Goal: Browse casually: Explore the website without a specific task or goal

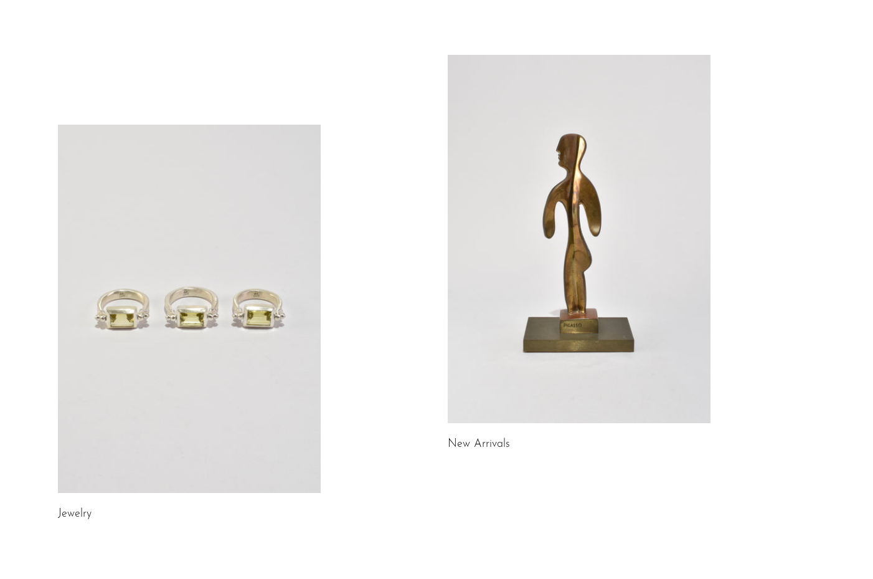
scroll to position [62, 0]
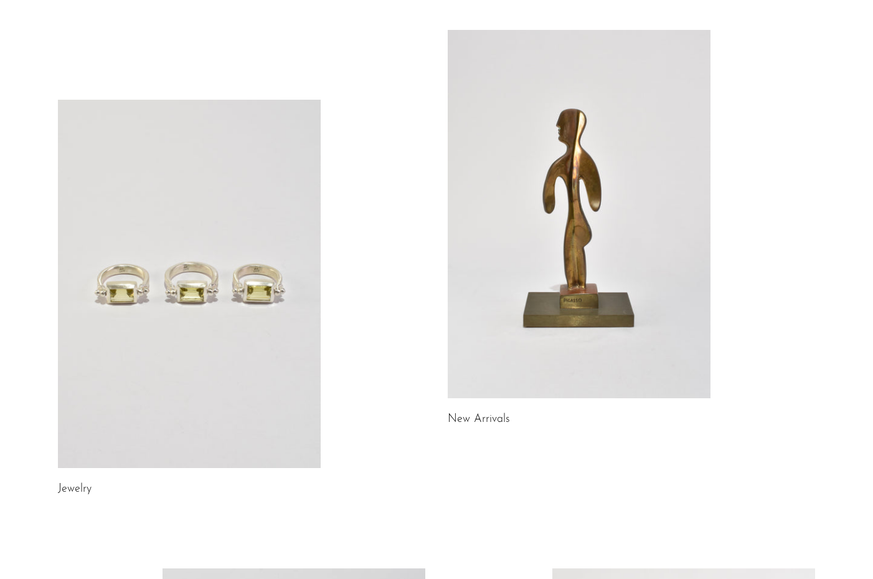
click at [115, 399] on link at bounding box center [189, 284] width 263 height 368
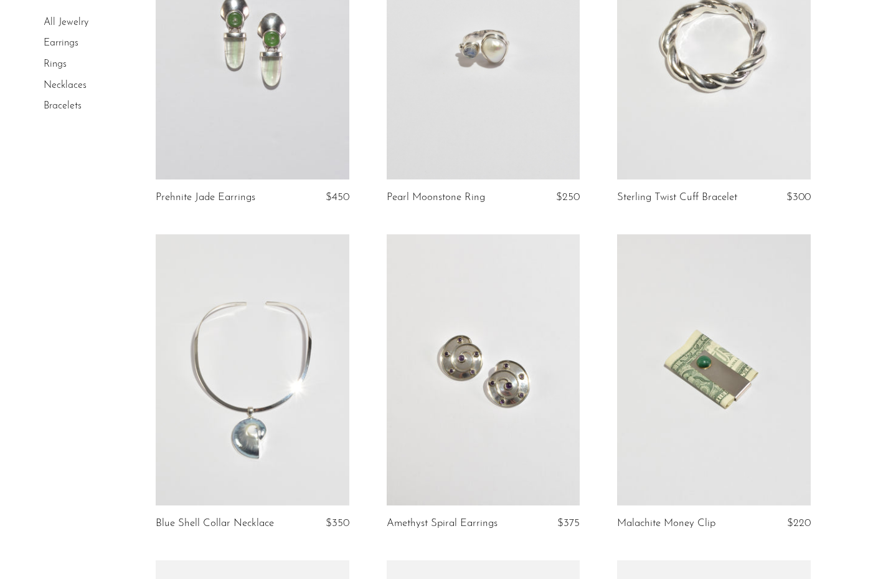
scroll to position [312, 0]
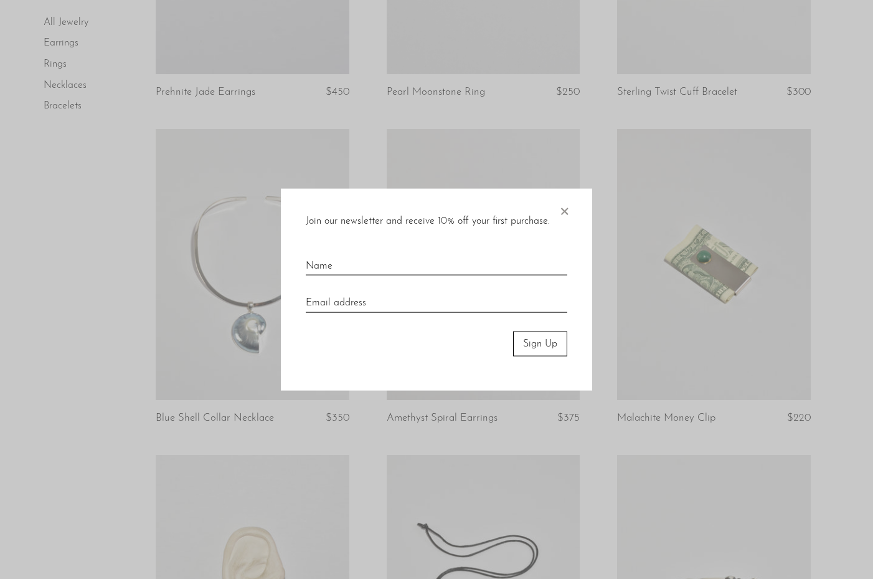
click at [568, 210] on span "×" at bounding box center [564, 208] width 12 height 40
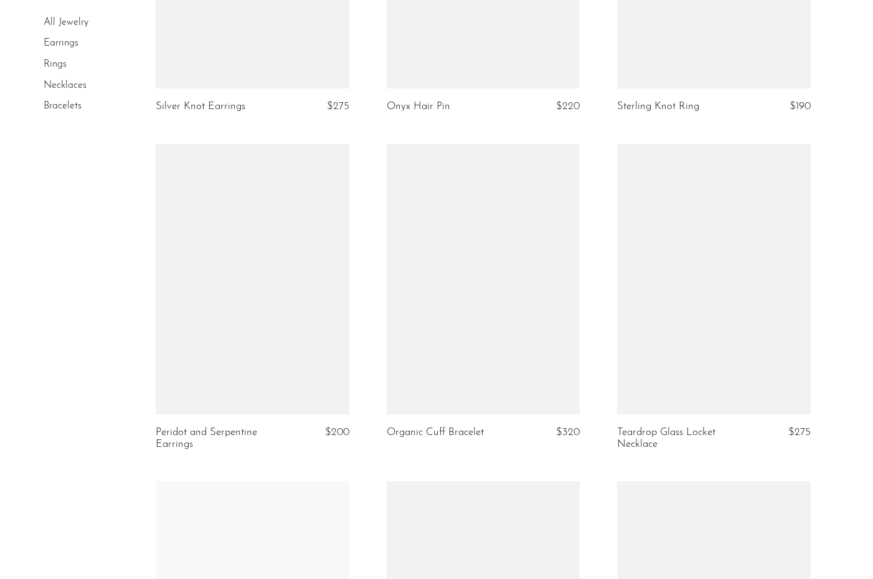
scroll to position [1308, 0]
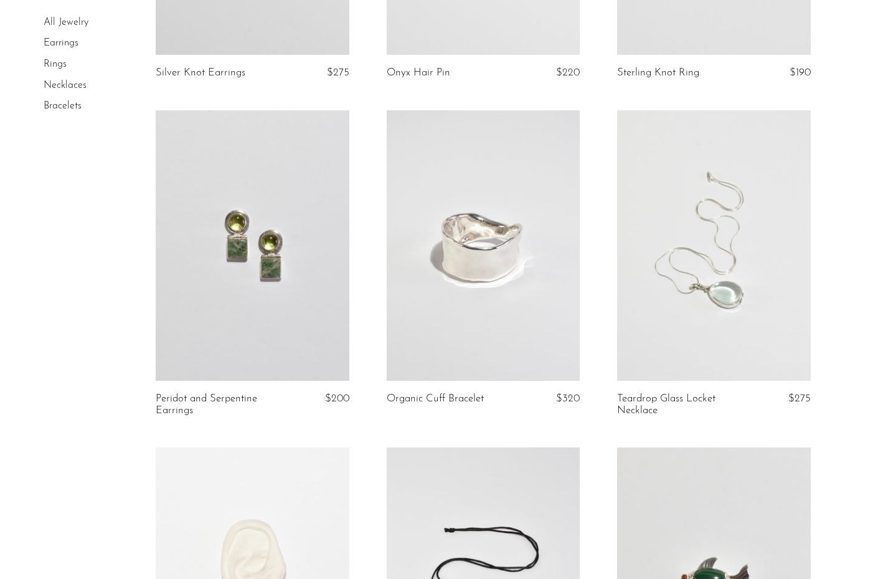
click at [314, 278] on link at bounding box center [253, 245] width 194 height 271
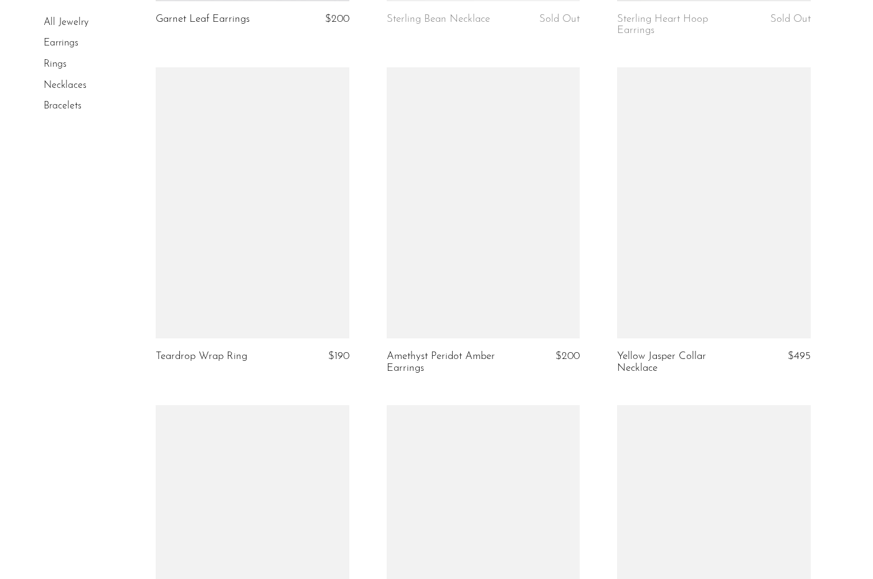
scroll to position [3738, 0]
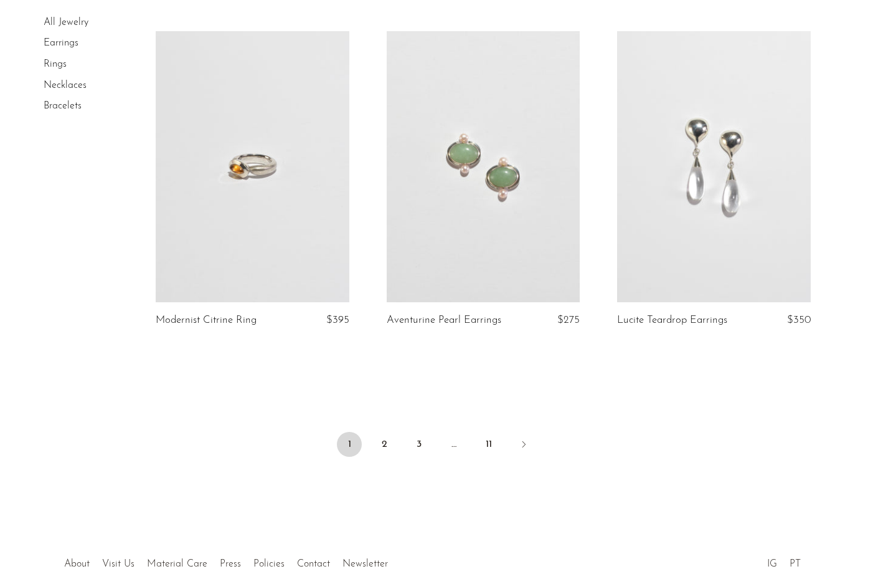
click at [535, 449] on li at bounding box center [523, 445] width 25 height 27
click at [527, 449] on icon "Next" at bounding box center [524, 444] width 10 height 10
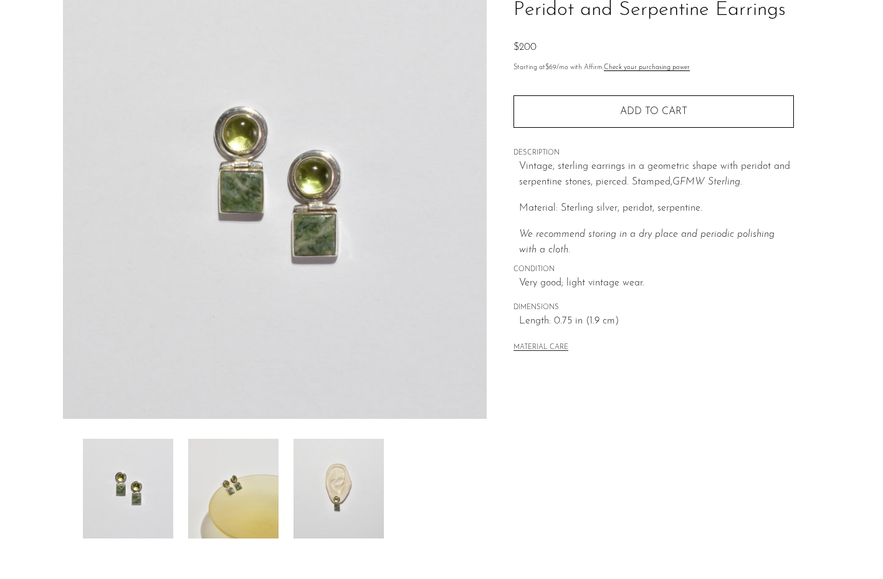
scroll to position [232, 0]
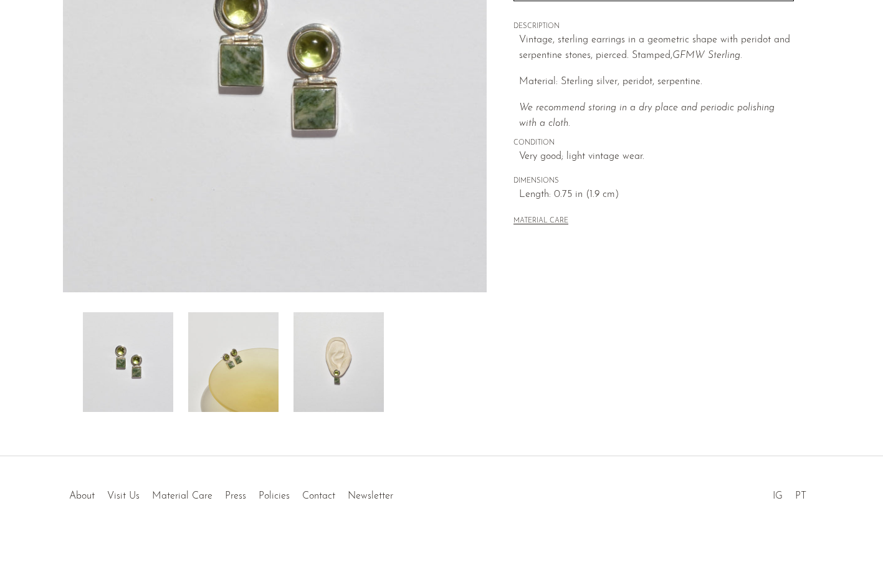
click at [363, 379] on img at bounding box center [338, 362] width 90 height 100
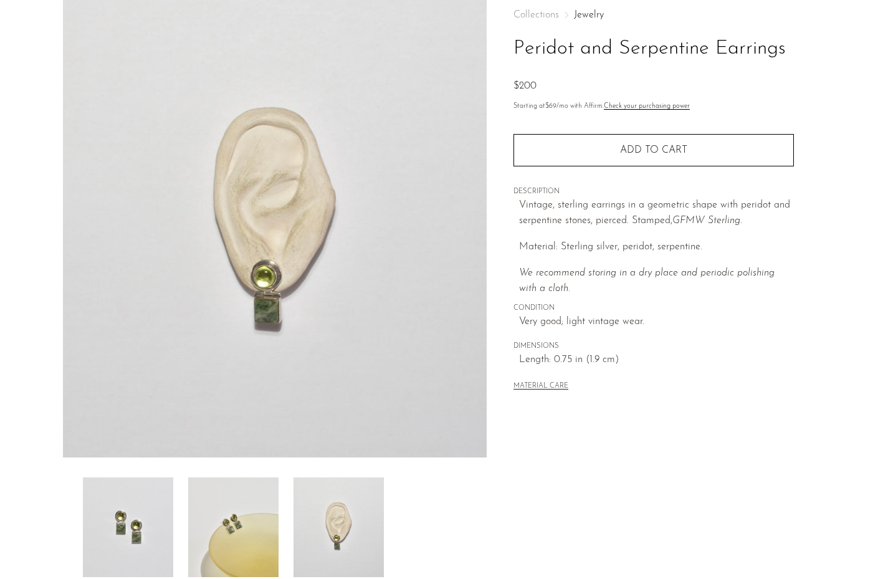
scroll to position [45, 0]
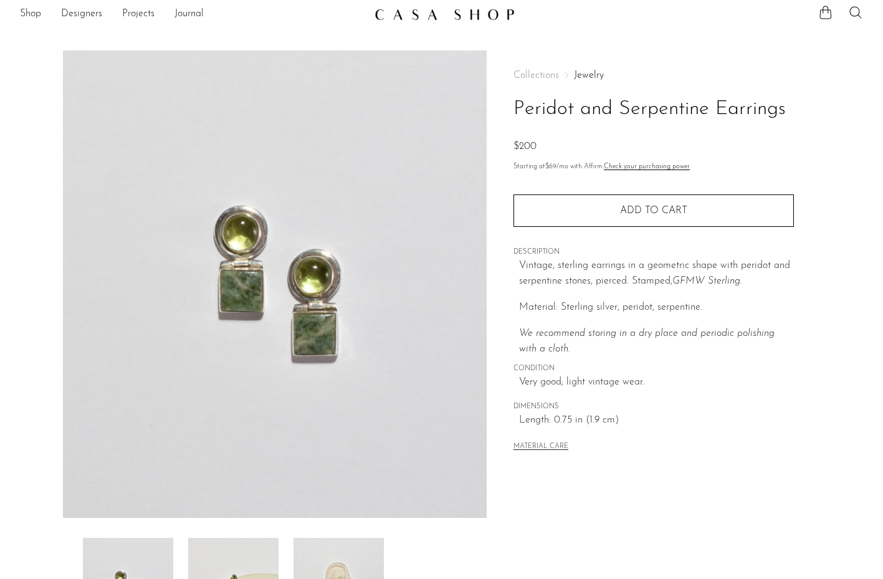
scroll to position [232, 0]
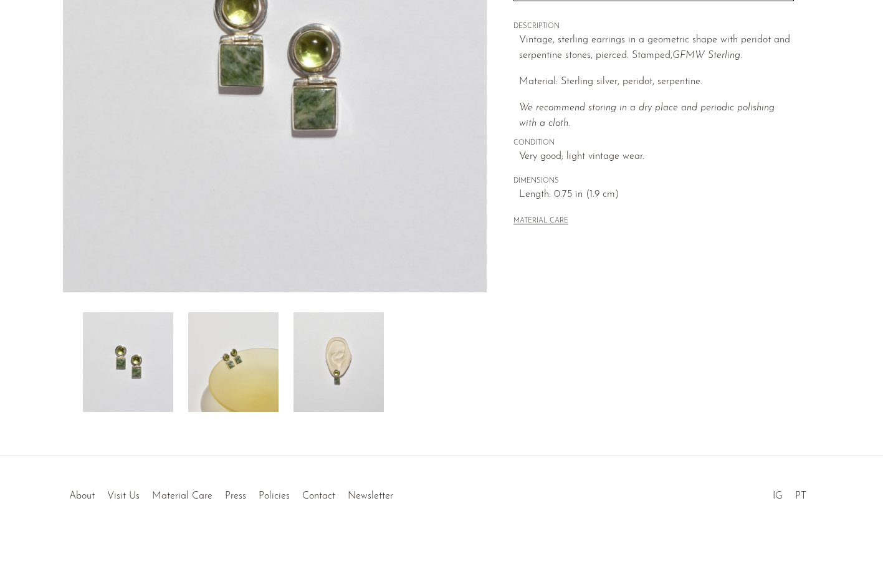
click at [336, 367] on img at bounding box center [338, 362] width 90 height 100
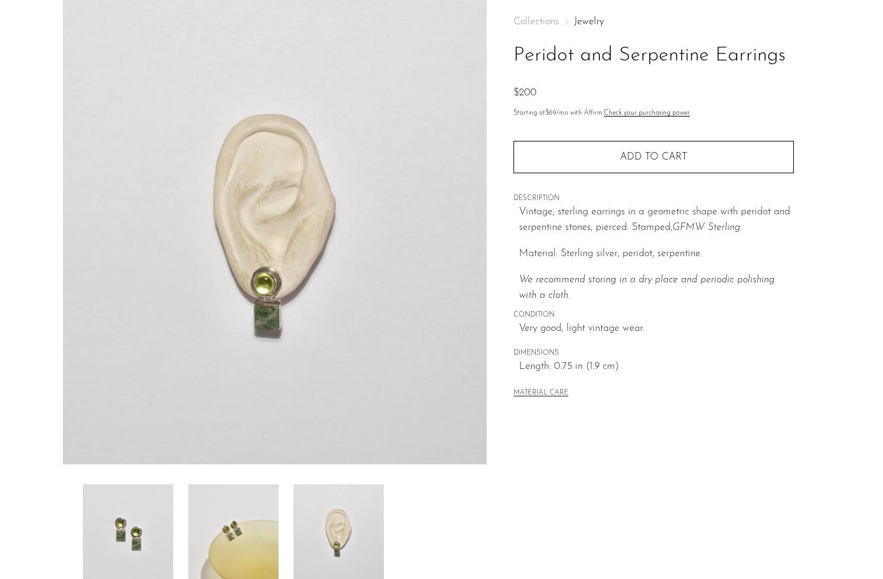
scroll to position [45, 0]
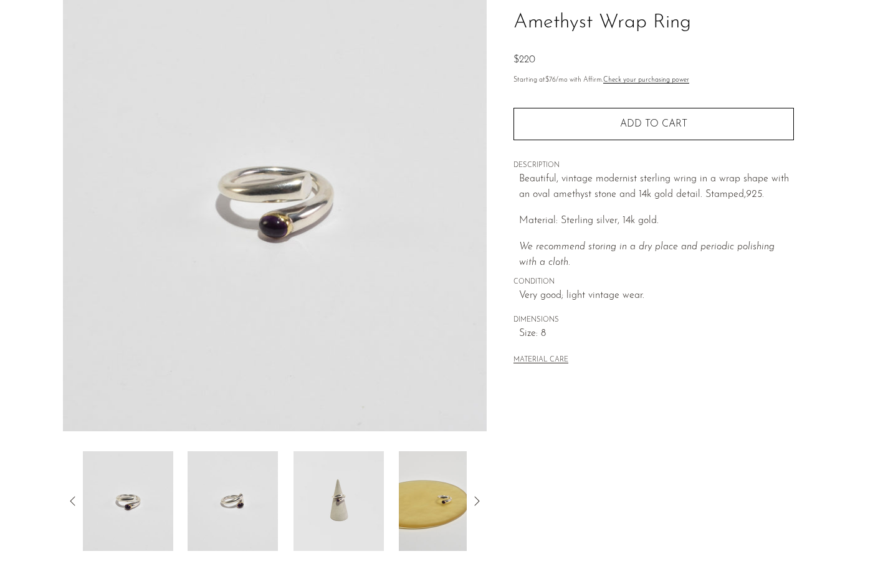
scroll to position [232, 0]
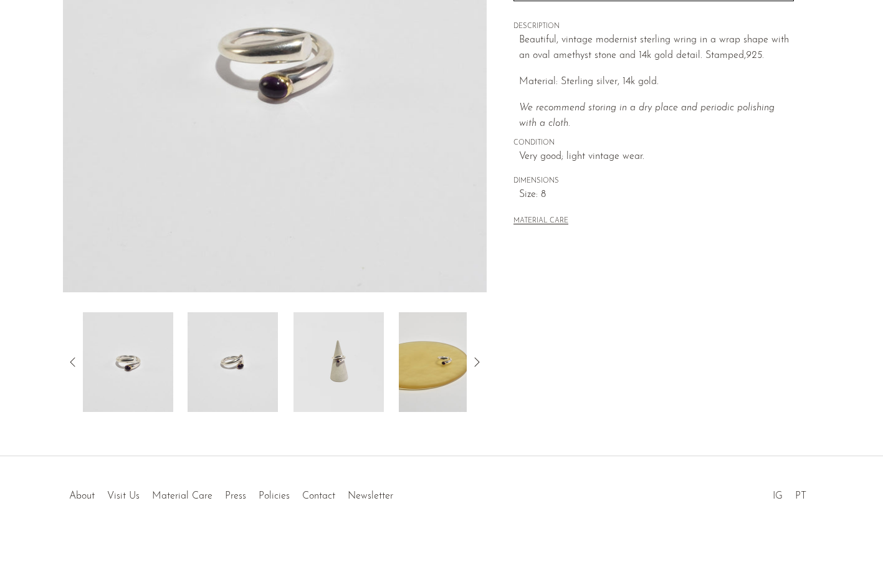
click at [327, 345] on img at bounding box center [338, 362] width 90 height 100
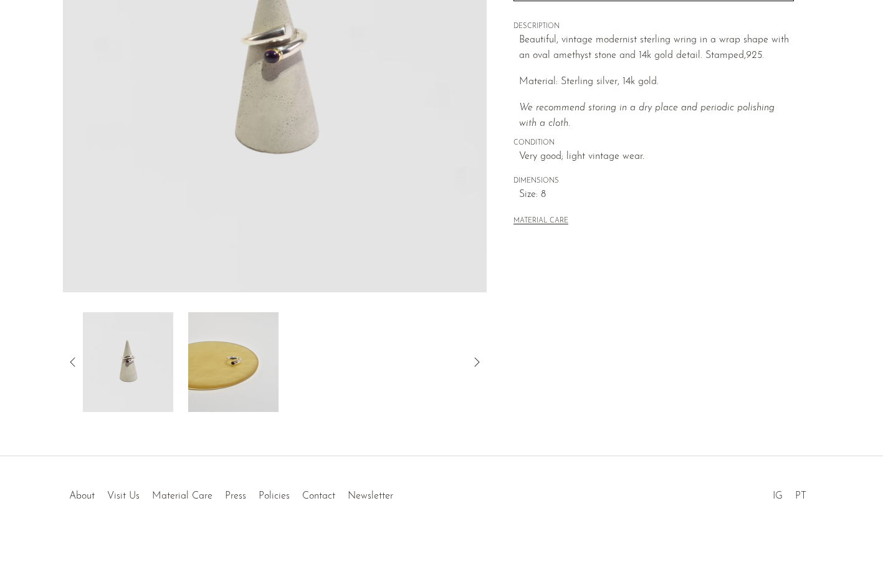
click at [222, 364] on img at bounding box center [233, 362] width 90 height 100
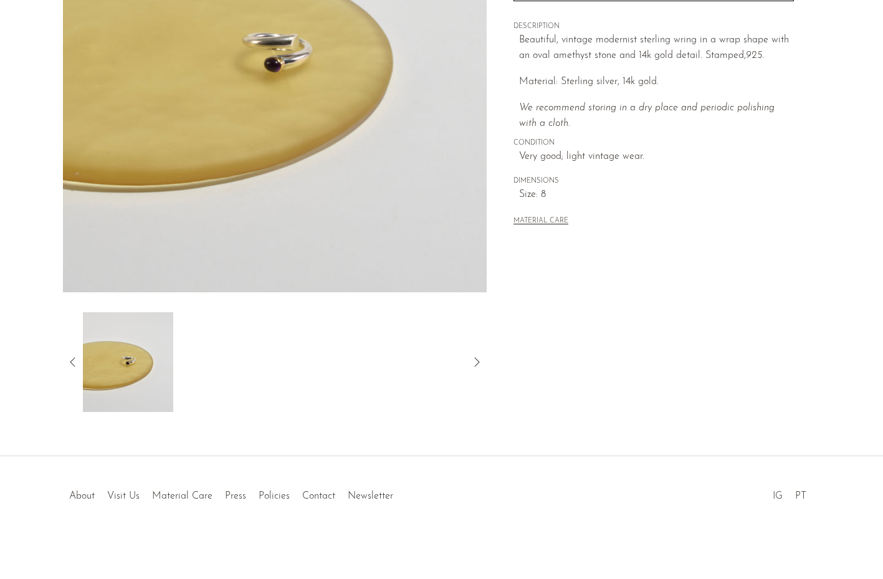
click at [143, 361] on img at bounding box center [127, 362] width 90 height 100
click at [70, 359] on icon at bounding box center [72, 361] width 15 height 15
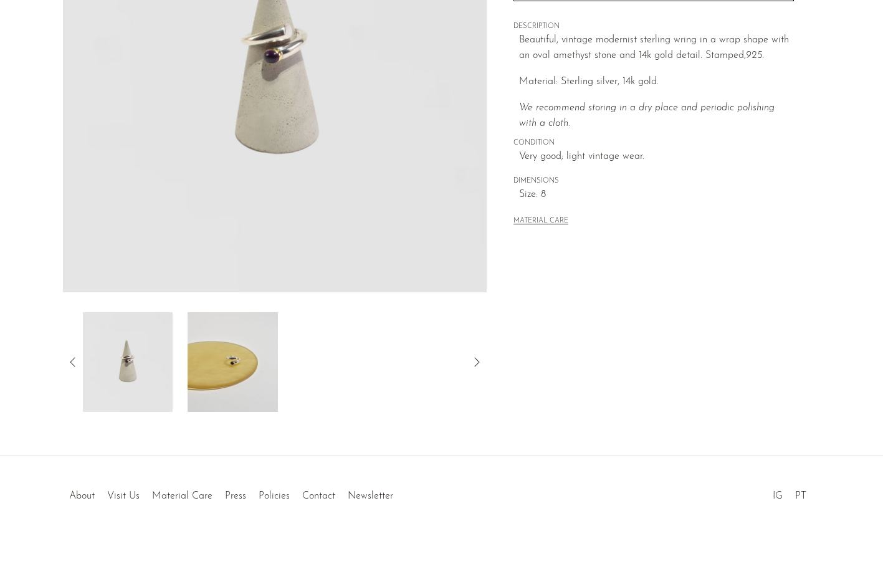
click at [120, 373] on img at bounding box center [127, 362] width 90 height 100
click at [74, 360] on icon at bounding box center [72, 361] width 15 height 15
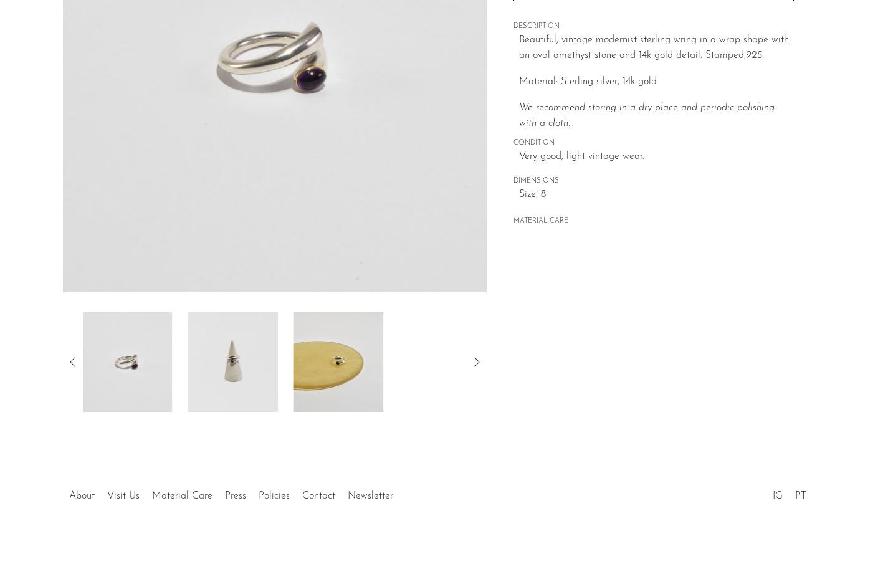
click at [150, 376] on img at bounding box center [127, 362] width 90 height 100
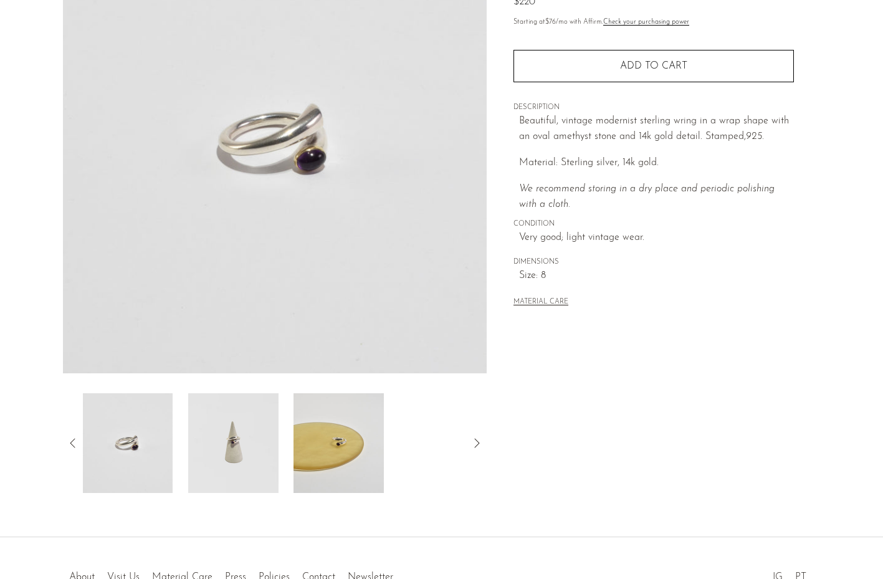
scroll to position [170, 0]
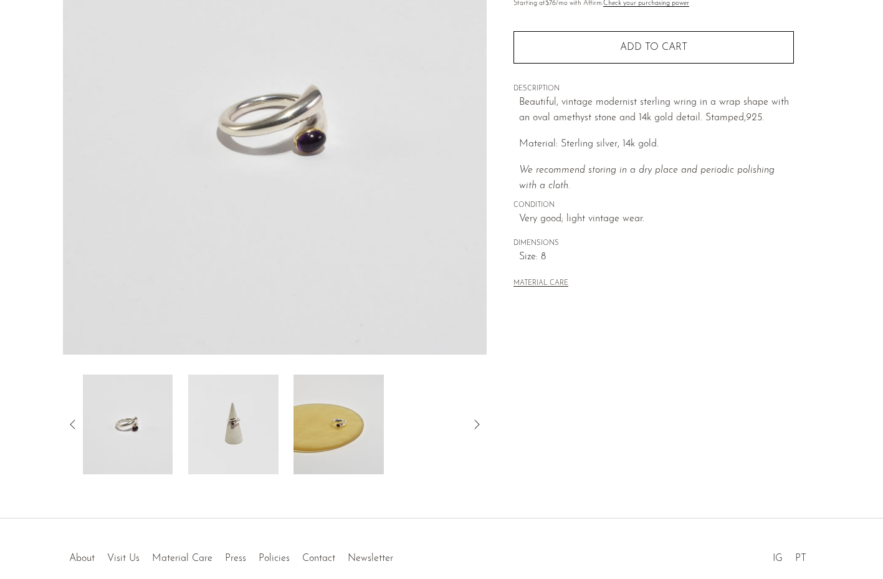
click at [283, 421] on div at bounding box center [275, 424] width 384 height 100
click at [360, 424] on img at bounding box center [338, 424] width 90 height 100
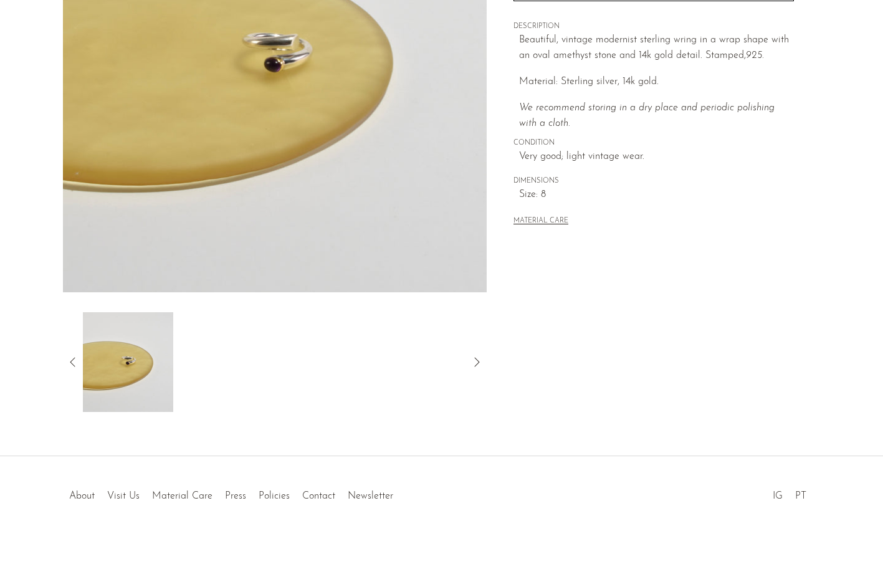
scroll to position [45, 0]
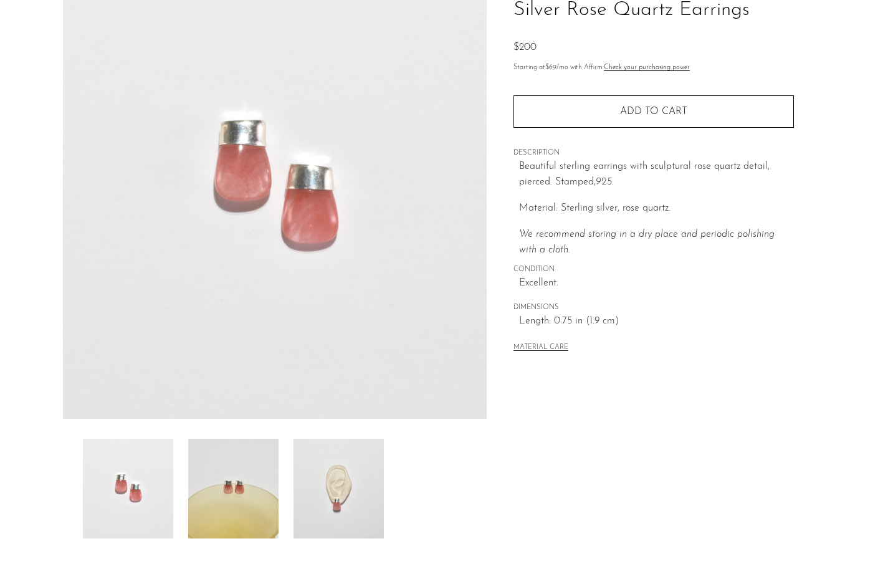
scroll to position [232, 0]
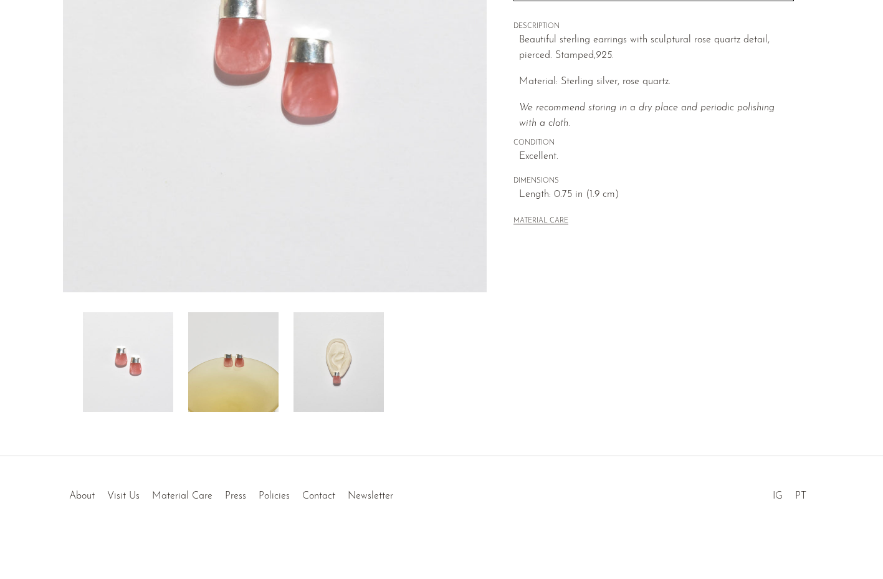
click at [322, 373] on img at bounding box center [338, 362] width 90 height 100
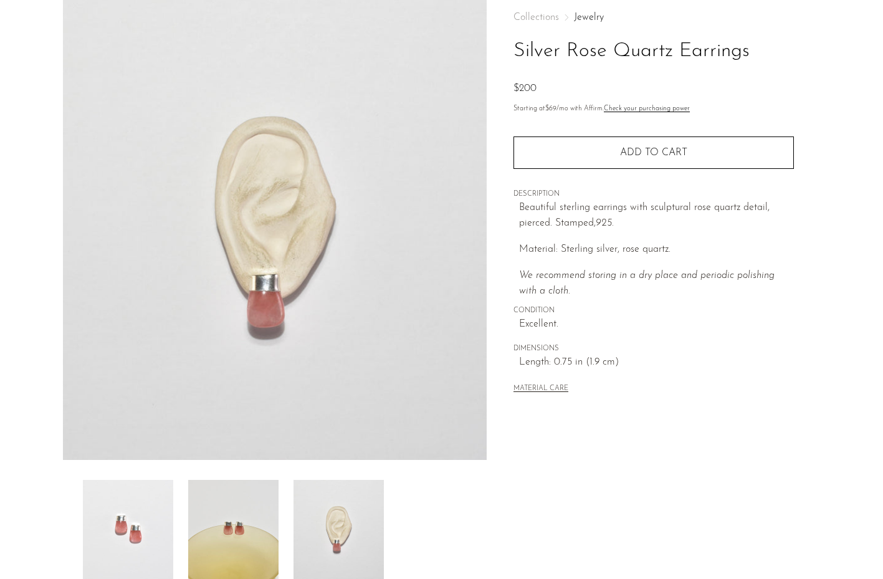
scroll to position [0, 0]
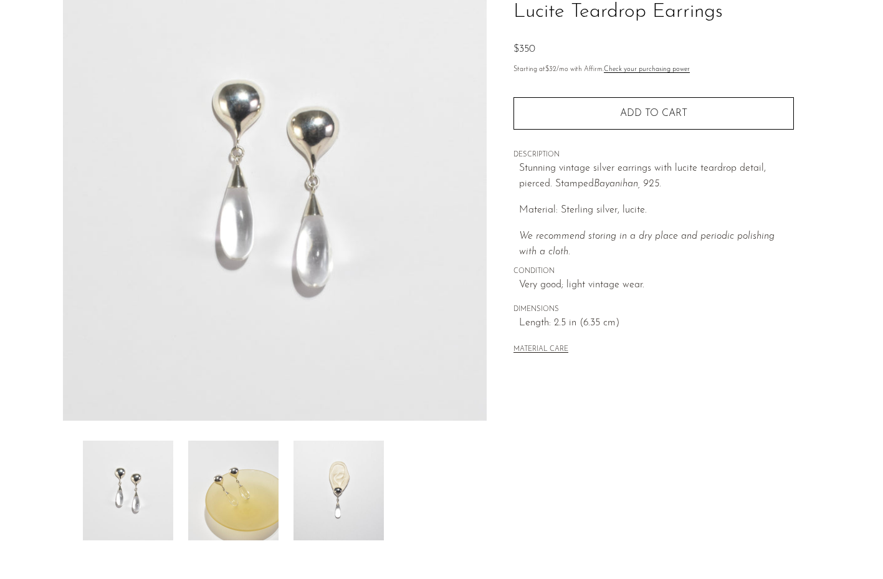
scroll to position [232, 0]
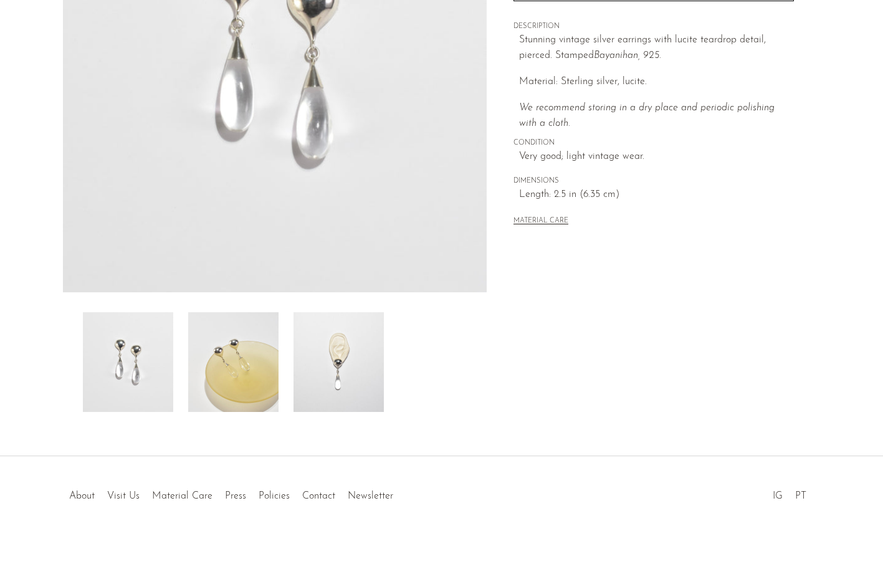
click at [335, 383] on img at bounding box center [338, 362] width 90 height 100
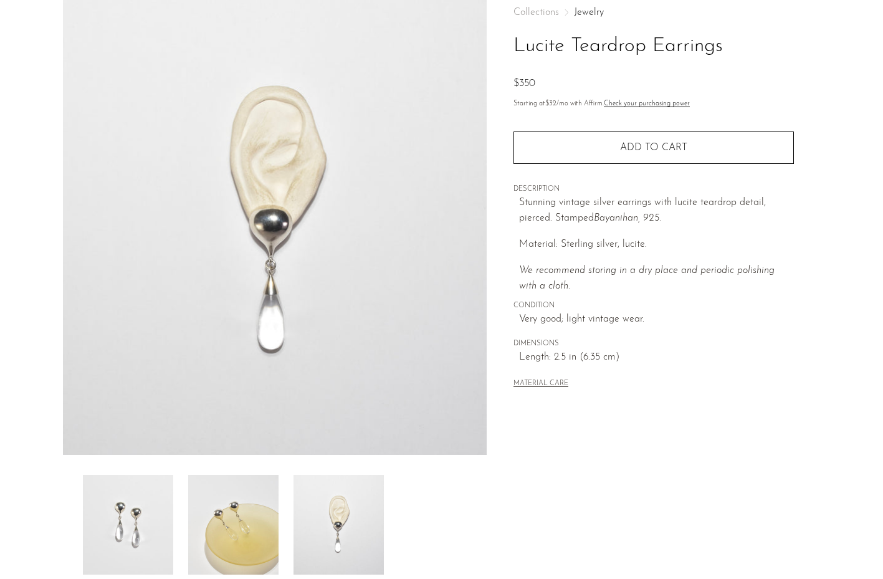
scroll to position [45, 0]
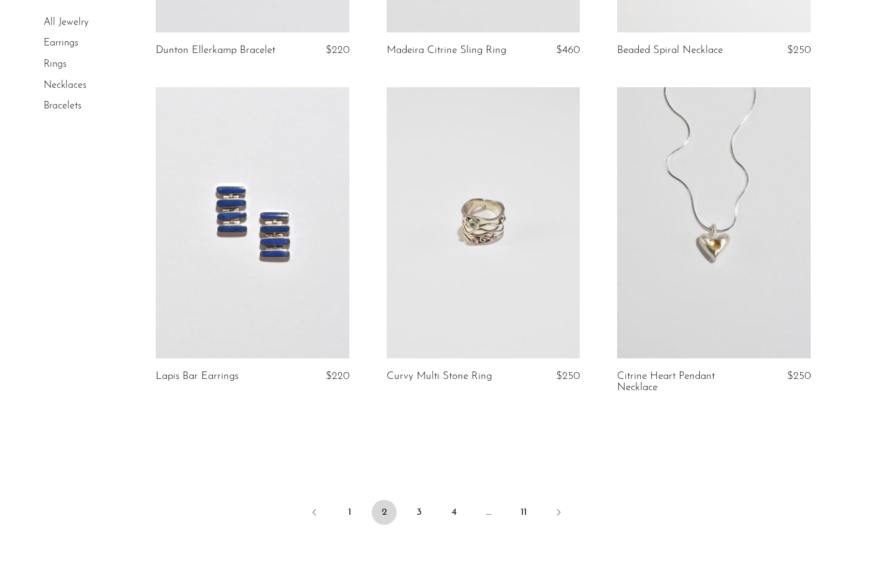
scroll to position [3738, 0]
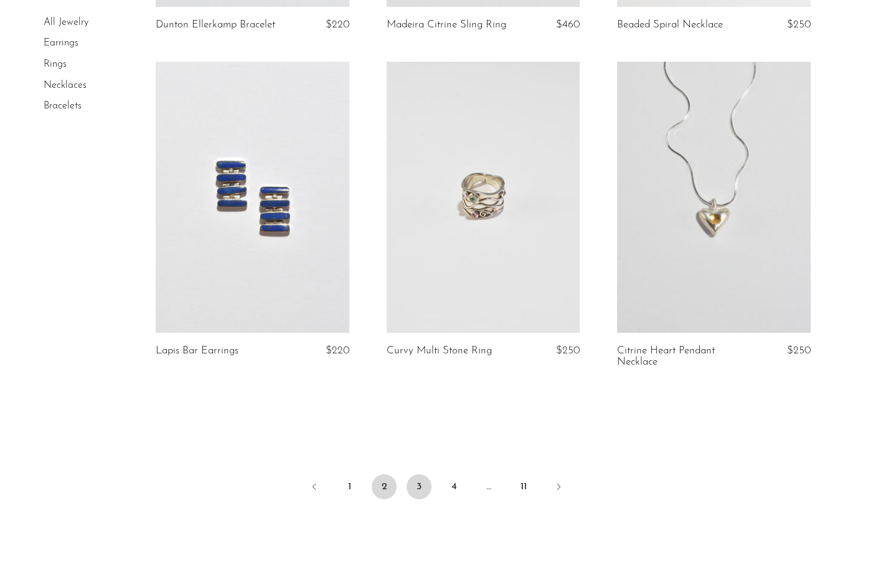
click at [417, 477] on link "3" at bounding box center [419, 486] width 25 height 25
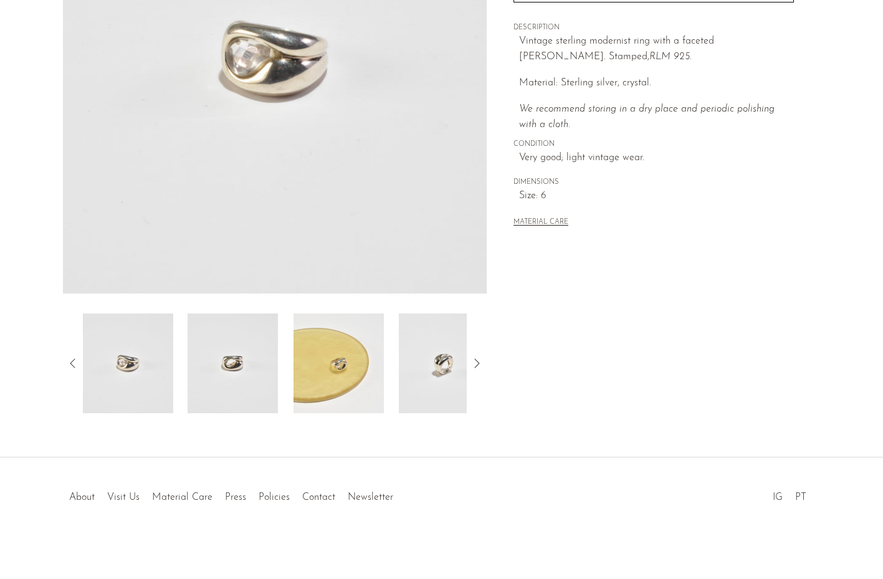
scroll to position [232, 0]
click at [431, 369] on img at bounding box center [444, 362] width 90 height 100
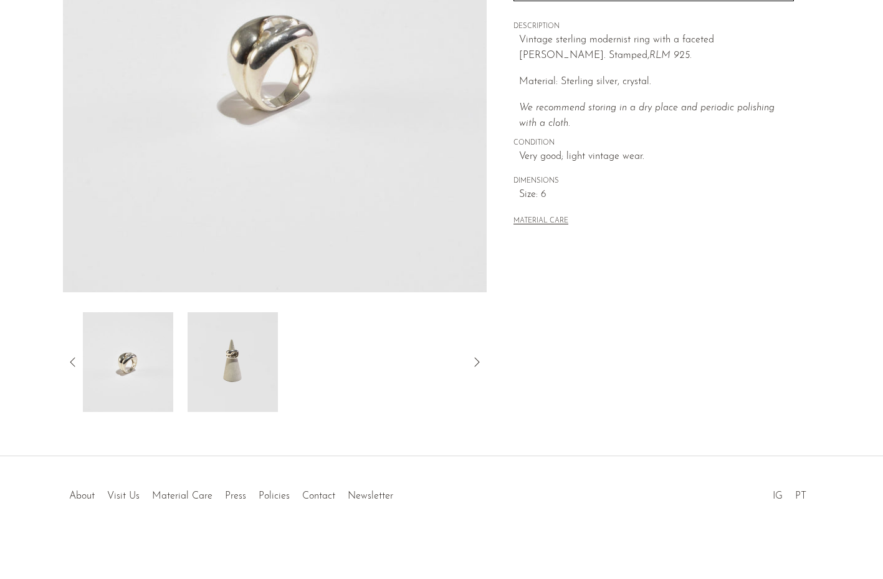
click at [186, 363] on div at bounding box center [275, 362] width 384 height 100
click at [153, 363] on img at bounding box center [127, 362] width 90 height 100
click at [216, 366] on img at bounding box center [233, 362] width 90 height 100
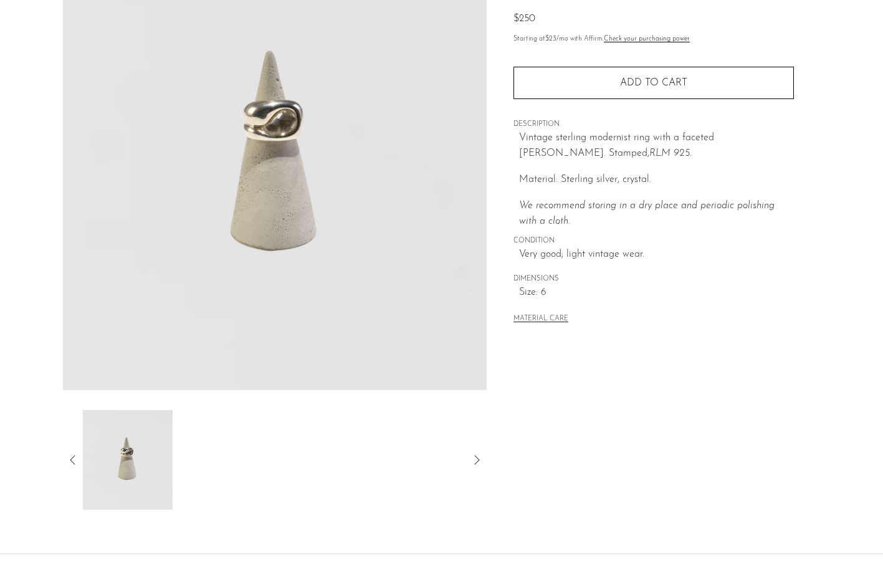
scroll to position [108, 0]
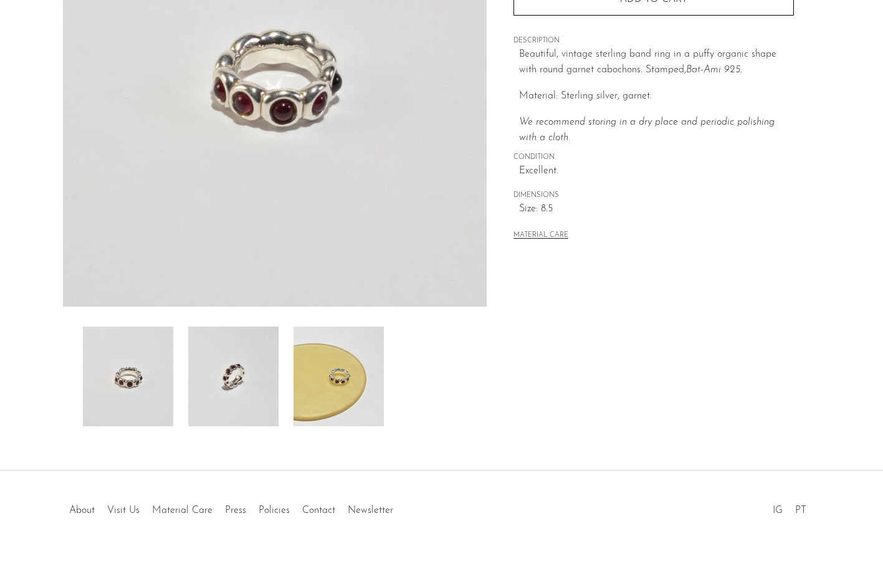
scroll to position [232, 0]
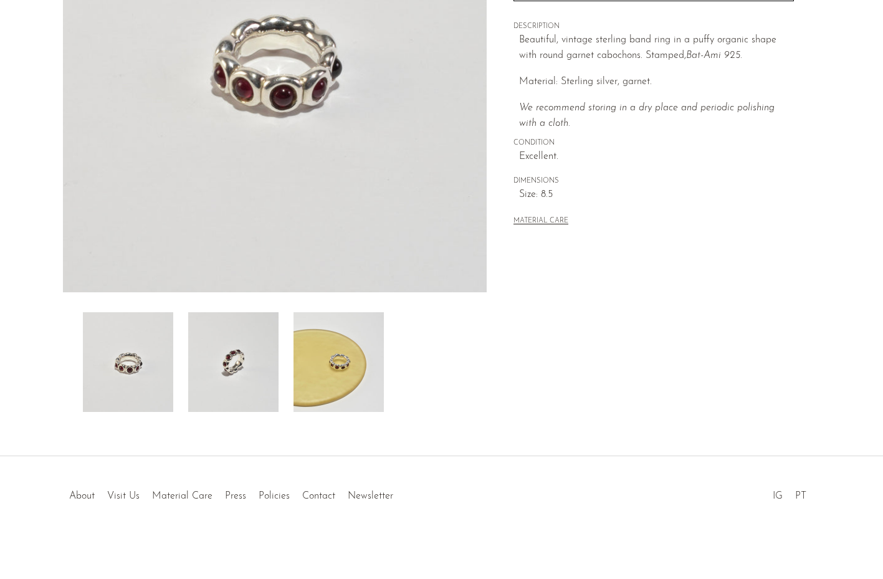
click at [318, 364] on img at bounding box center [338, 362] width 90 height 100
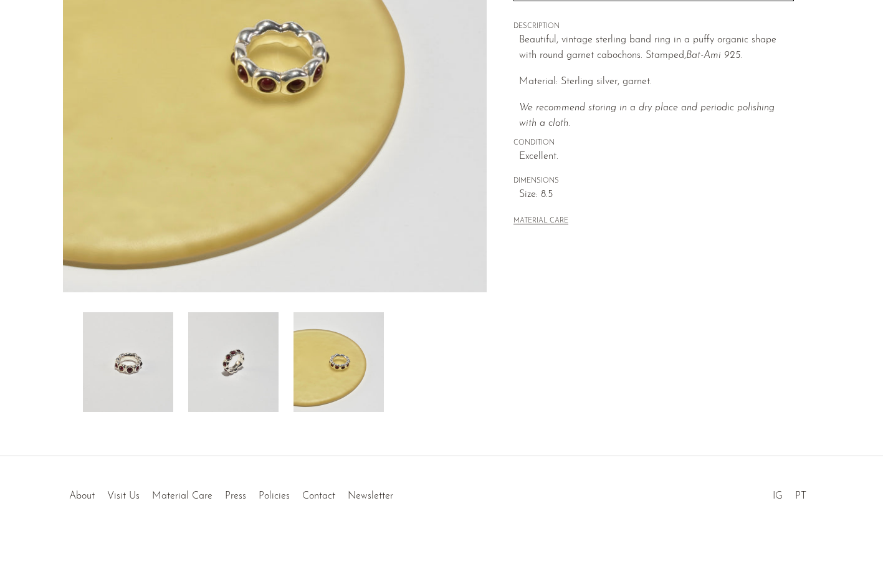
click at [224, 361] on img at bounding box center [233, 362] width 90 height 100
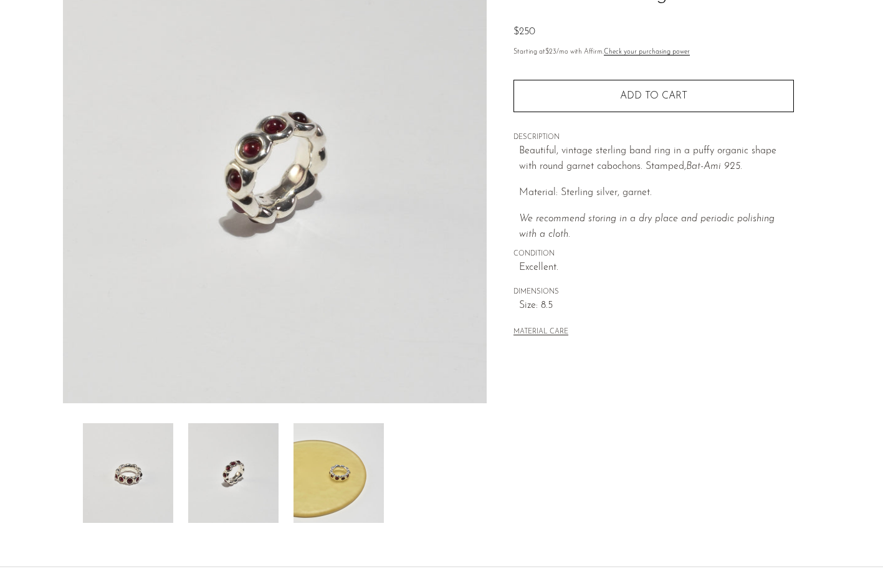
scroll to position [108, 0]
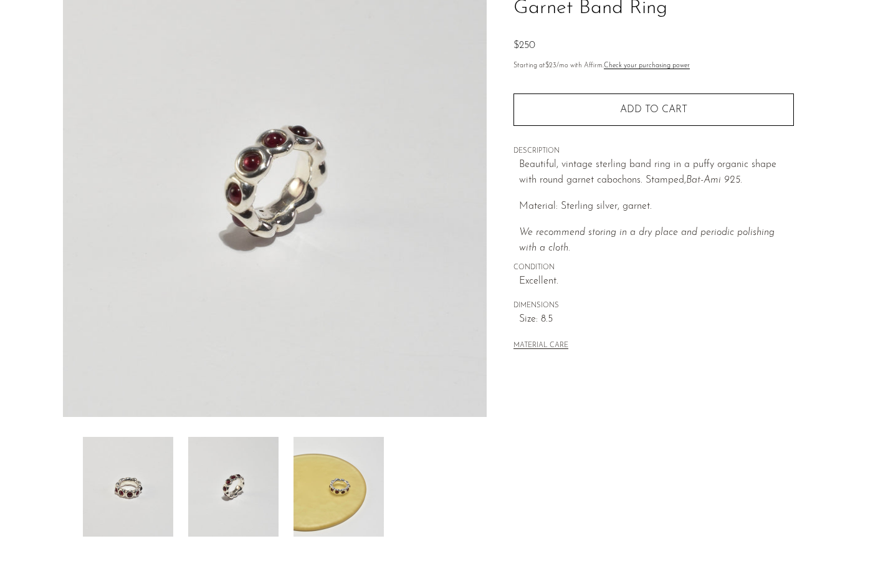
click at [169, 463] on img at bounding box center [128, 487] width 90 height 100
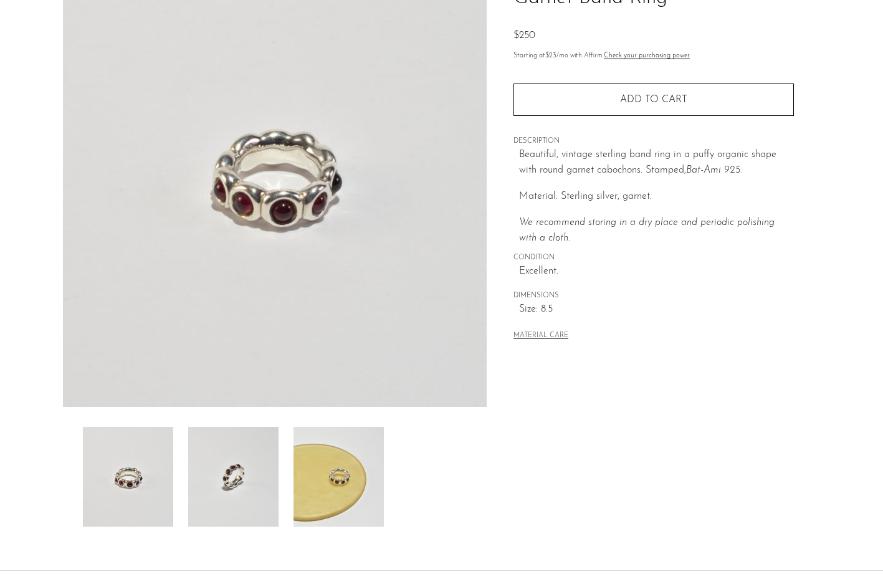
scroll to position [125, 0]
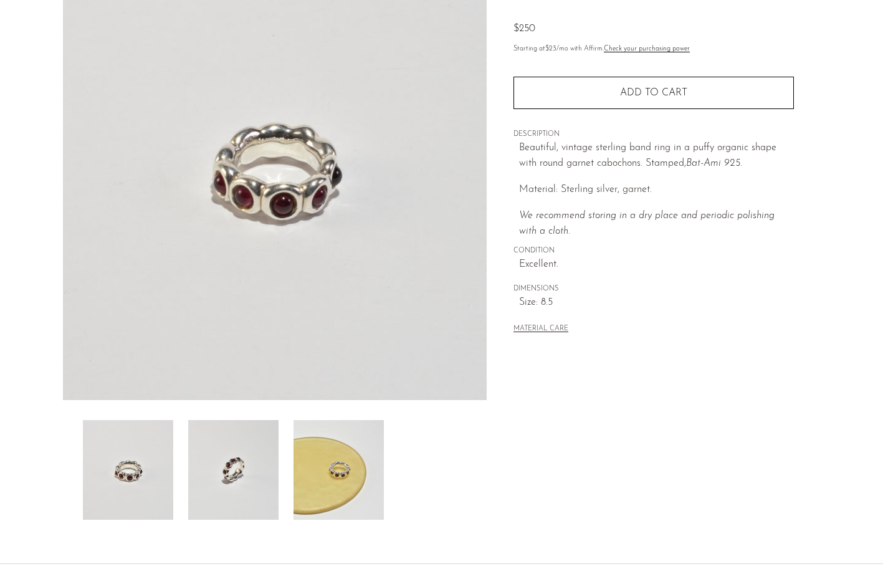
click at [323, 452] on img at bounding box center [338, 470] width 90 height 100
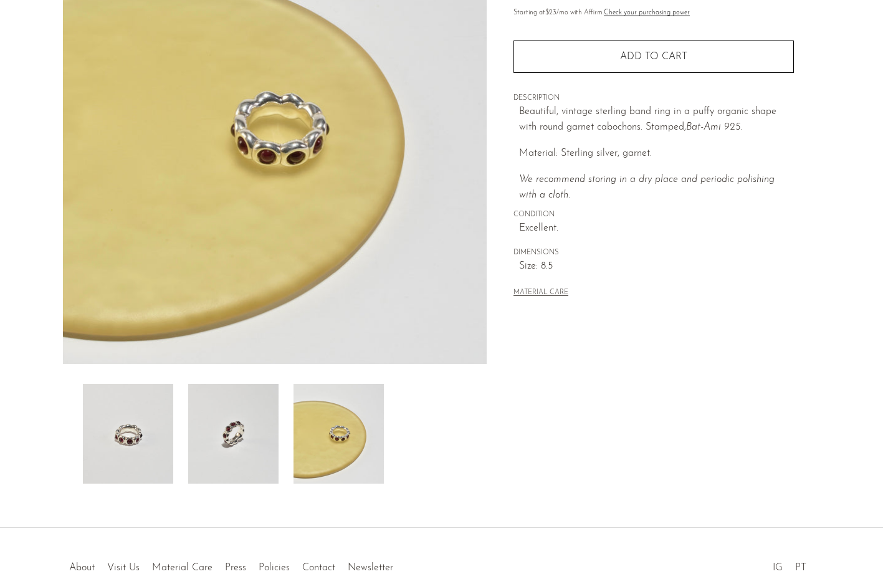
scroll to position [187, 0]
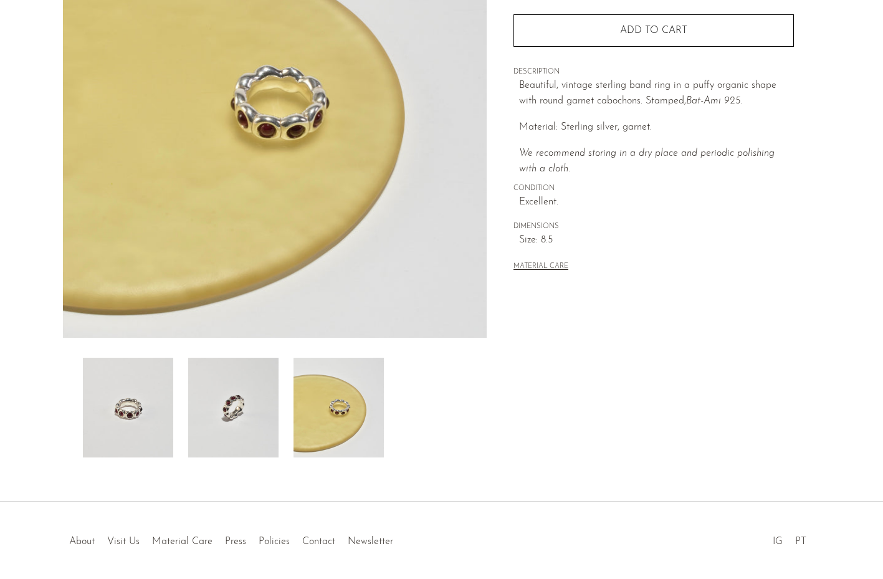
click at [340, 421] on img at bounding box center [338, 408] width 90 height 100
click at [157, 406] on img at bounding box center [128, 408] width 90 height 100
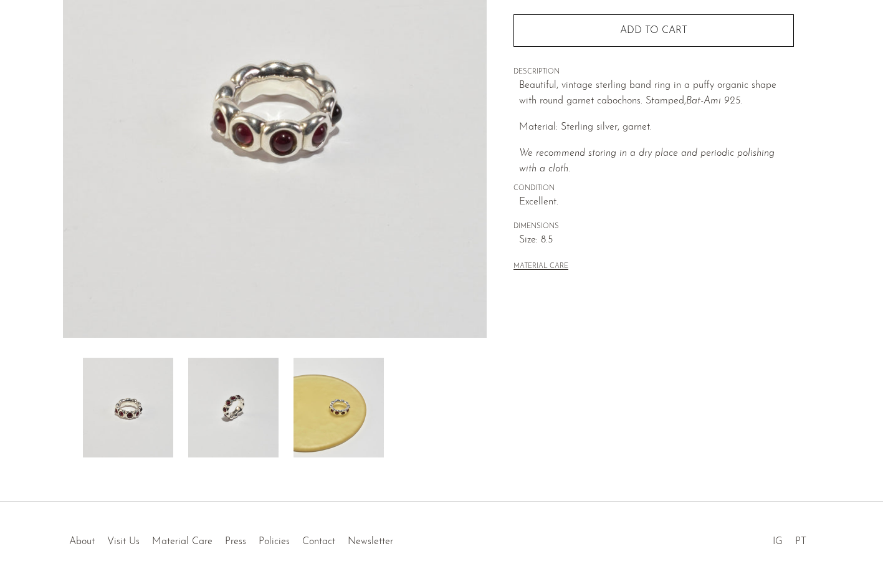
click at [224, 407] on img at bounding box center [233, 408] width 90 height 100
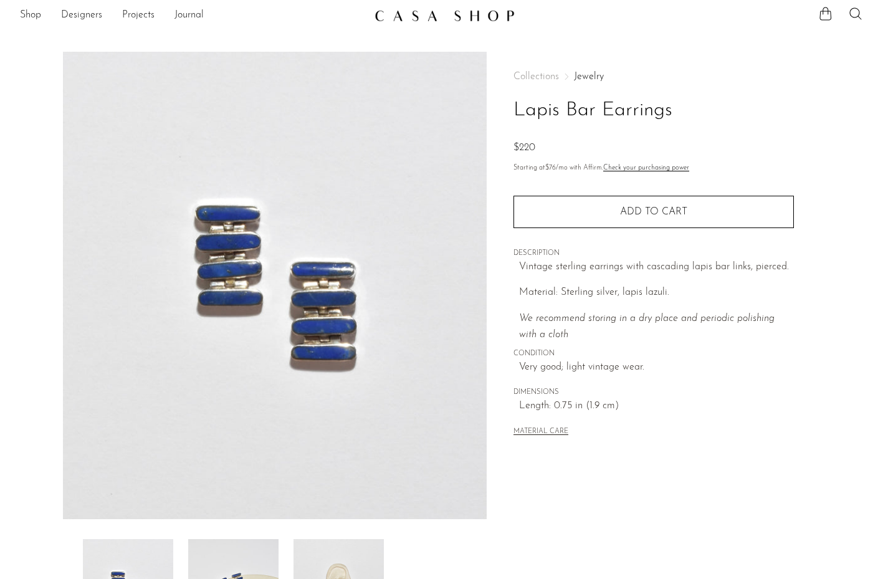
scroll to position [187, 0]
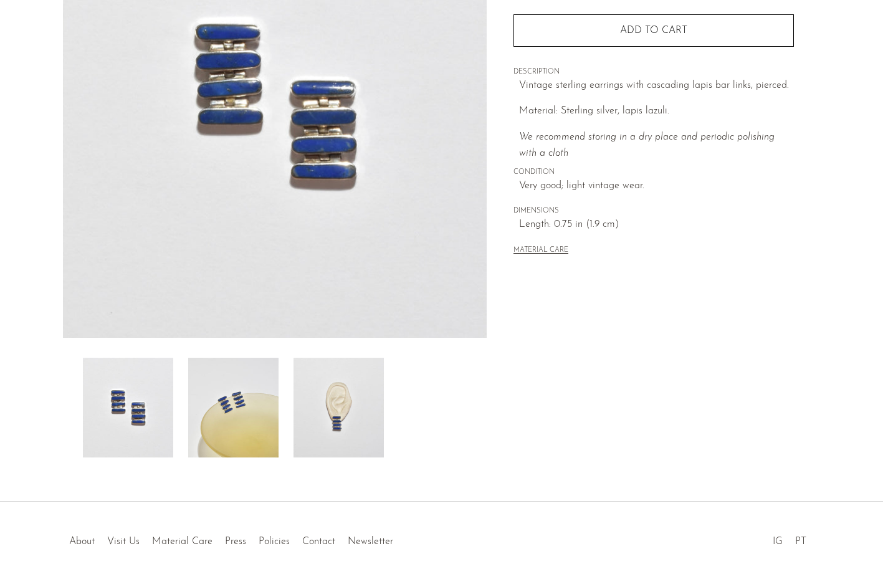
click at [343, 408] on img at bounding box center [338, 408] width 90 height 100
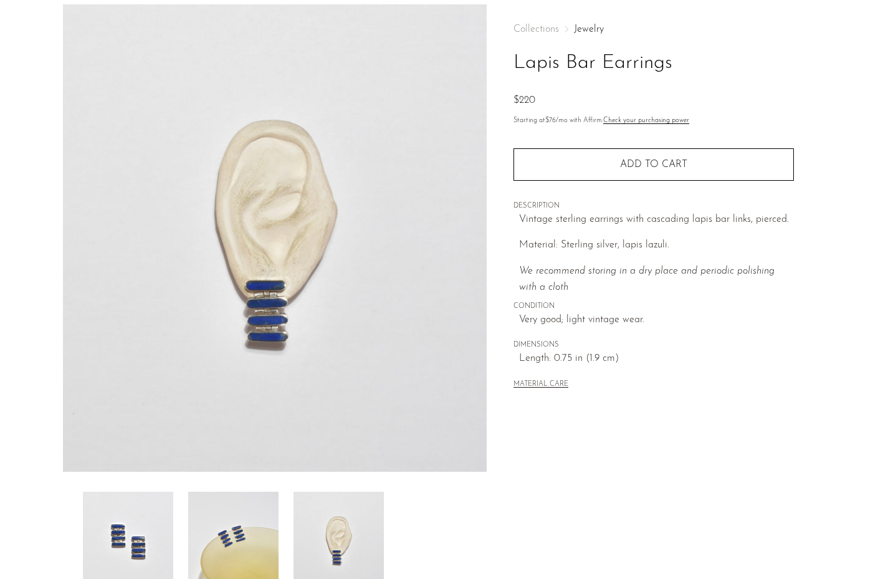
scroll to position [0, 0]
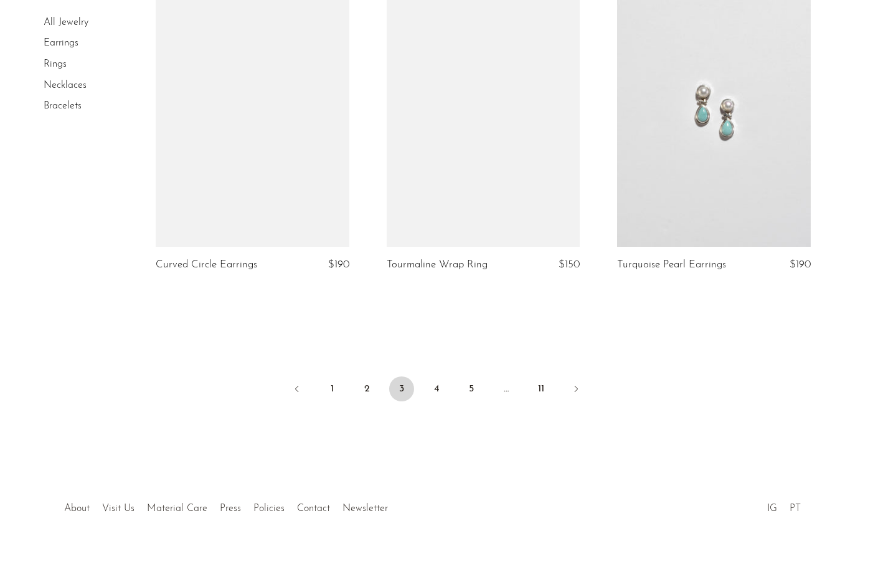
scroll to position [3795, 0]
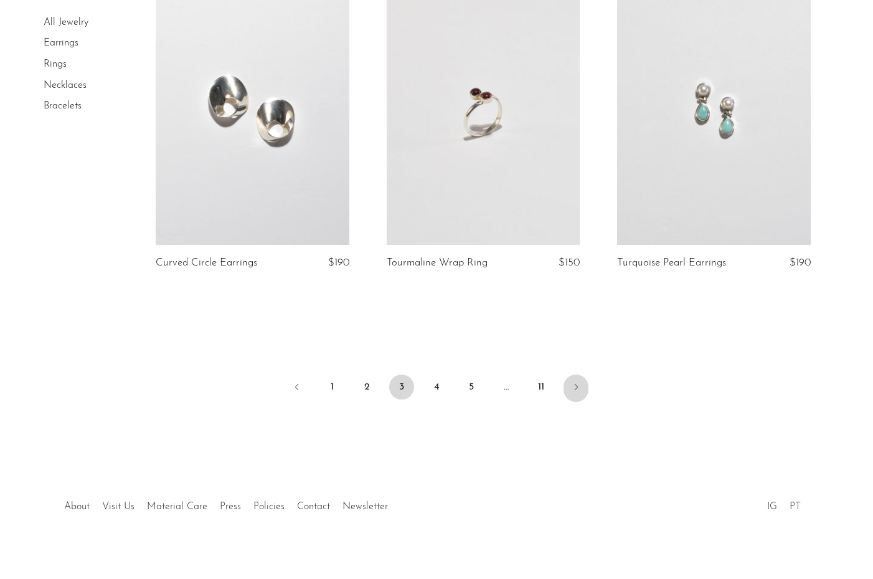
click at [580, 382] on icon "Next" at bounding box center [576, 387] width 10 height 10
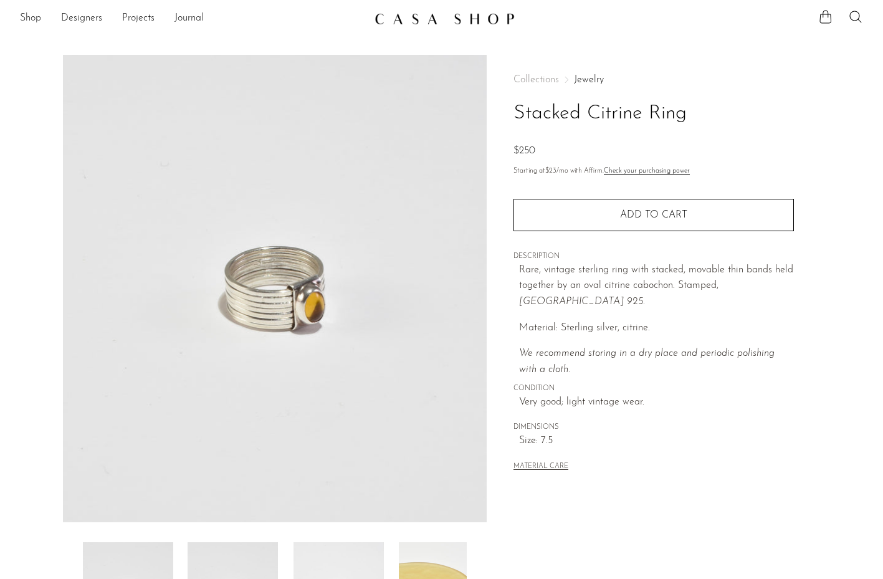
scroll to position [232, 0]
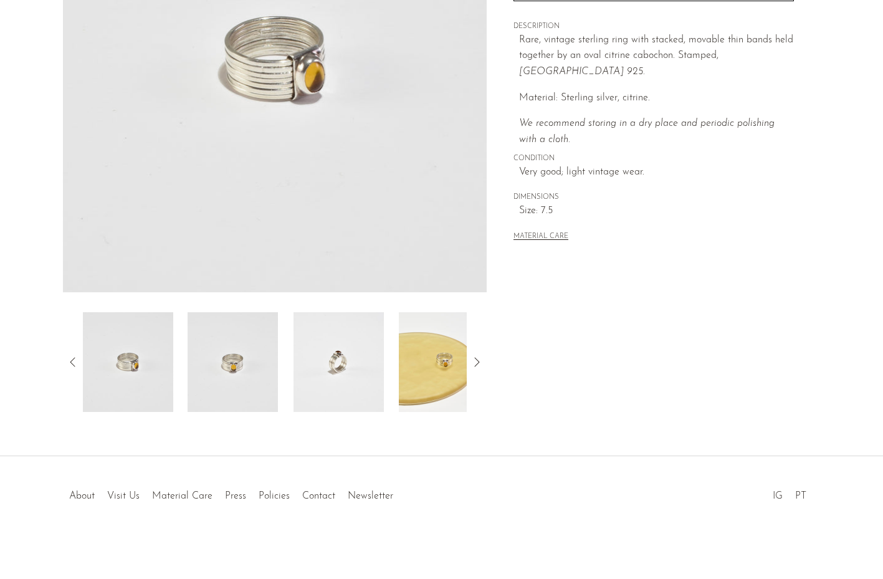
click at [356, 376] on img at bounding box center [338, 362] width 90 height 100
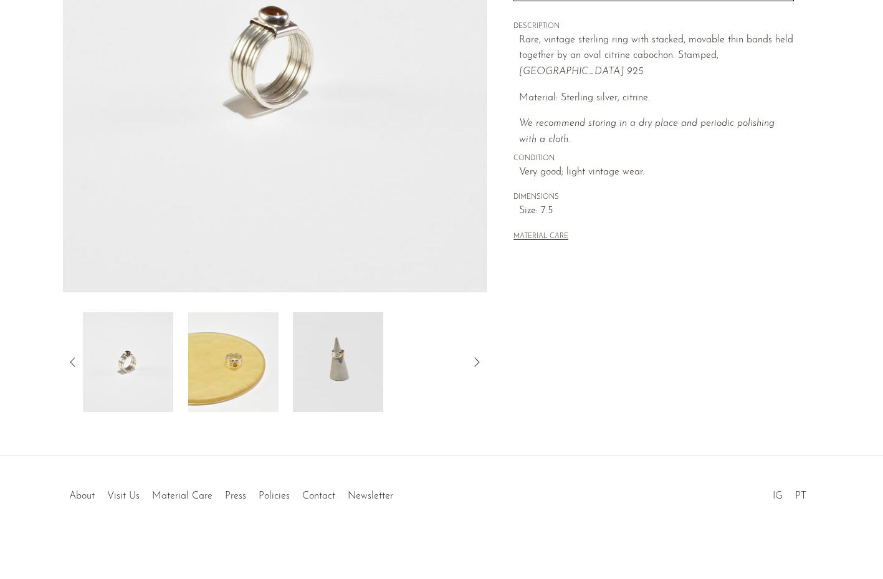
click at [326, 376] on img at bounding box center [338, 362] width 90 height 100
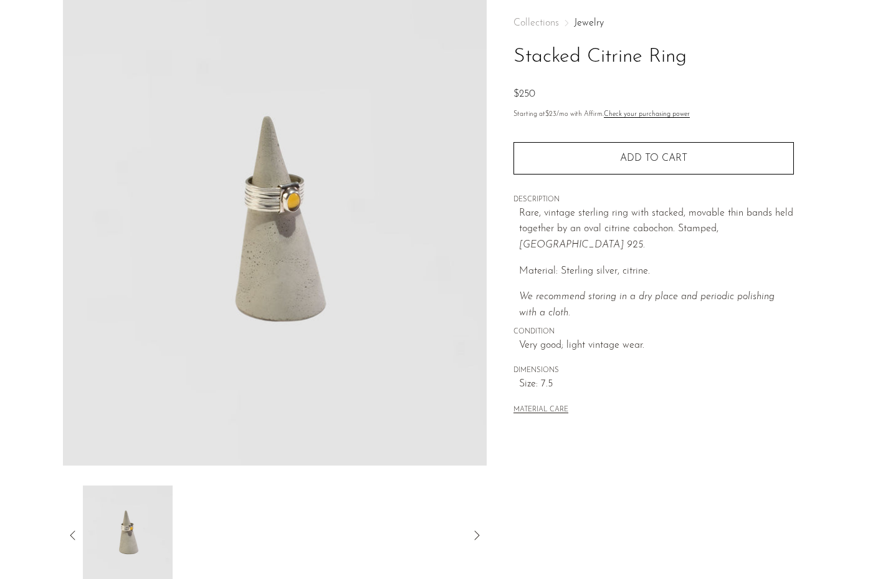
scroll to position [45, 0]
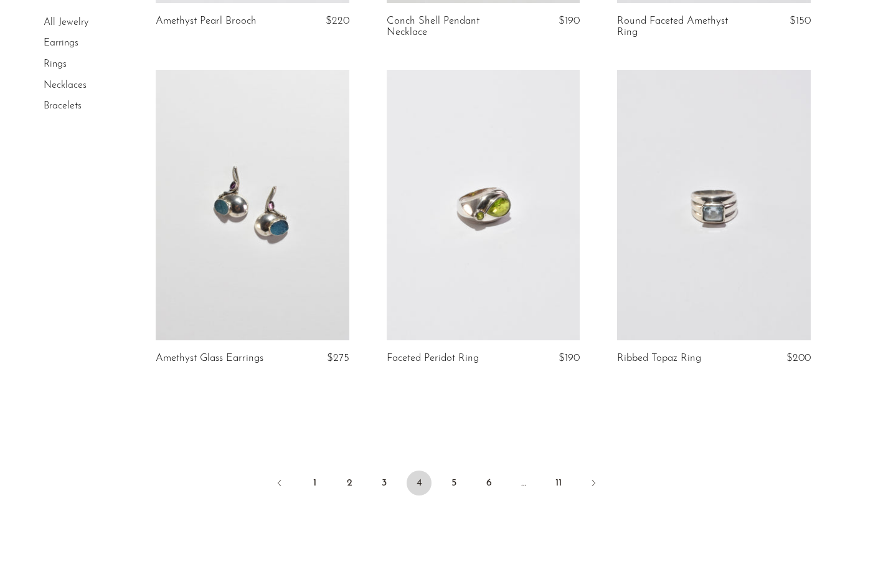
scroll to position [3738, 0]
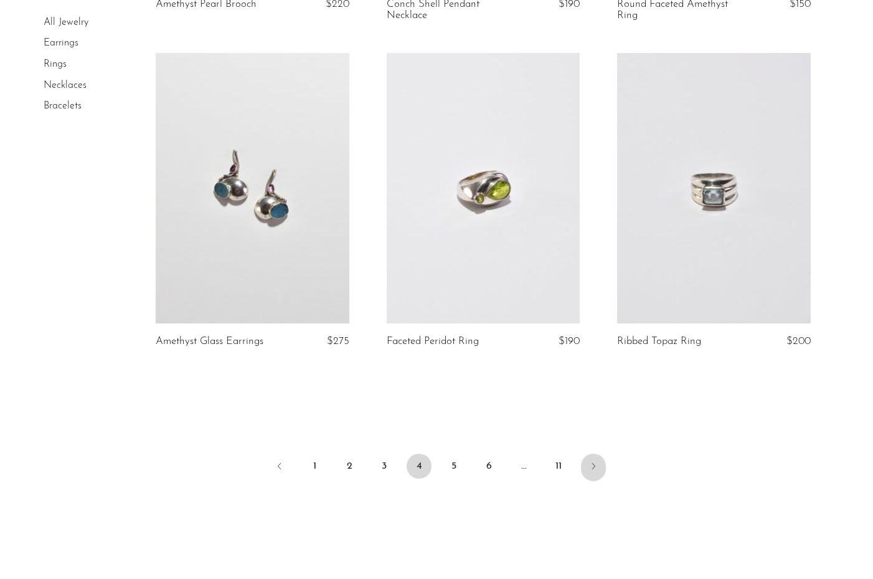
click at [586, 469] on link "Next" at bounding box center [593, 467] width 25 height 27
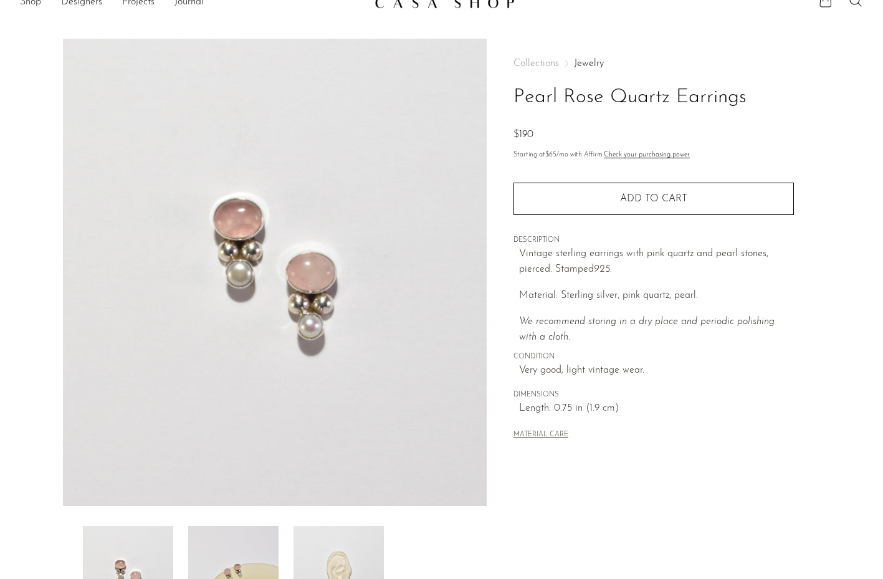
scroll to position [187, 0]
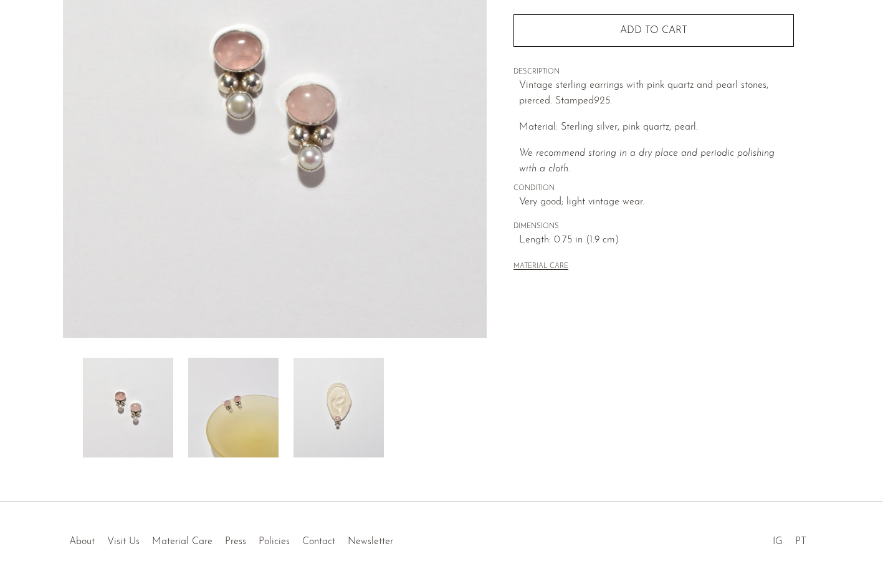
click at [364, 395] on img at bounding box center [338, 408] width 90 height 100
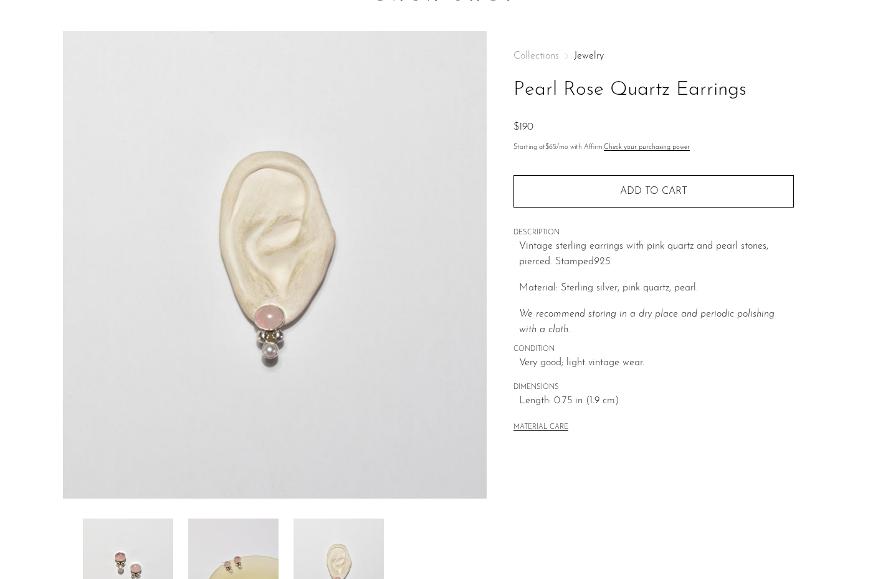
scroll to position [0, 0]
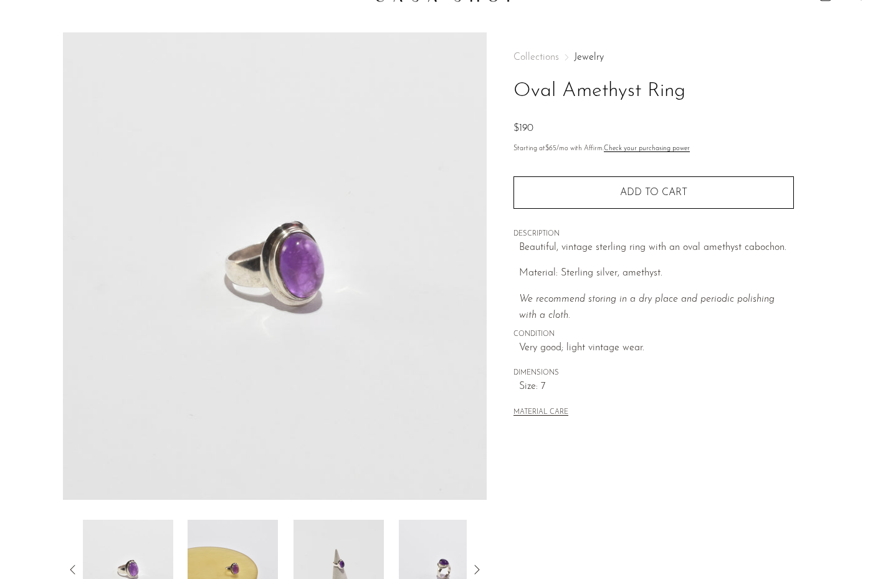
scroll to position [232, 0]
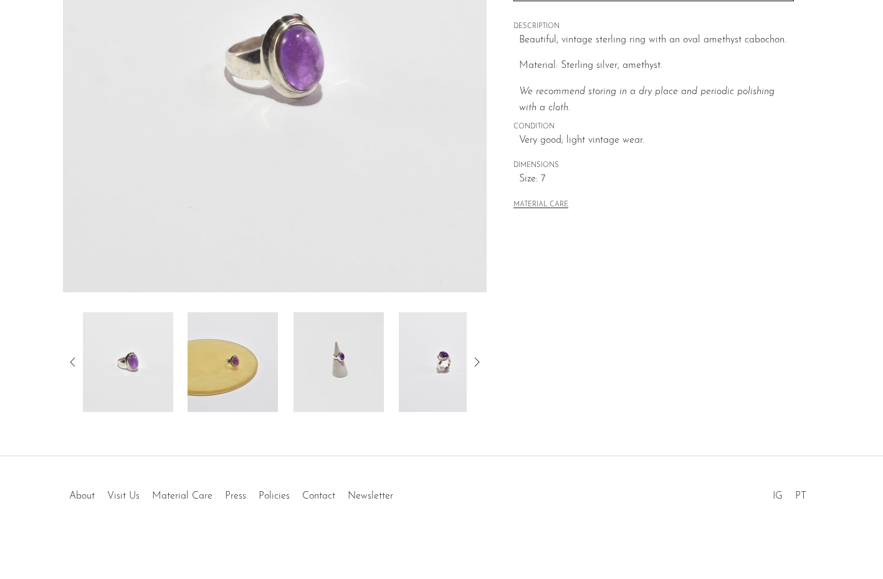
click at [422, 376] on img at bounding box center [444, 362] width 90 height 100
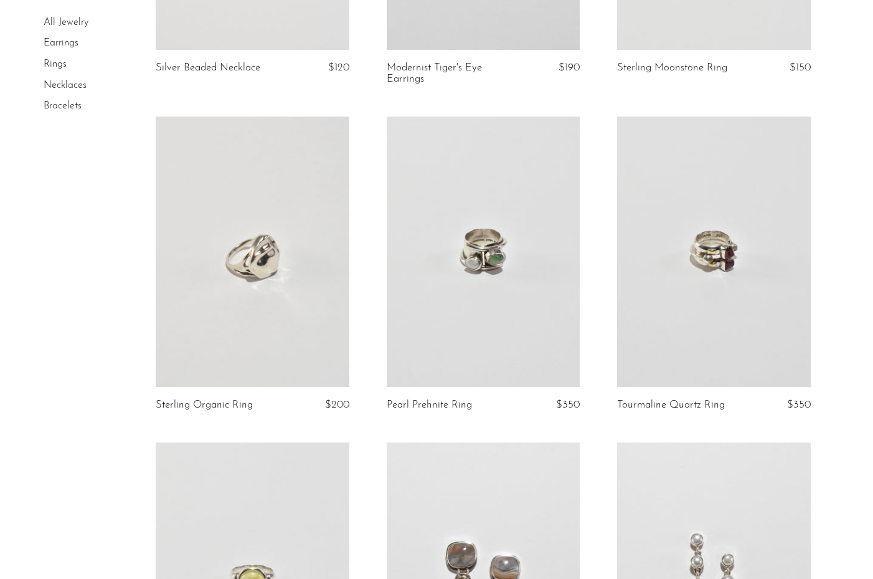
scroll to position [2679, 0]
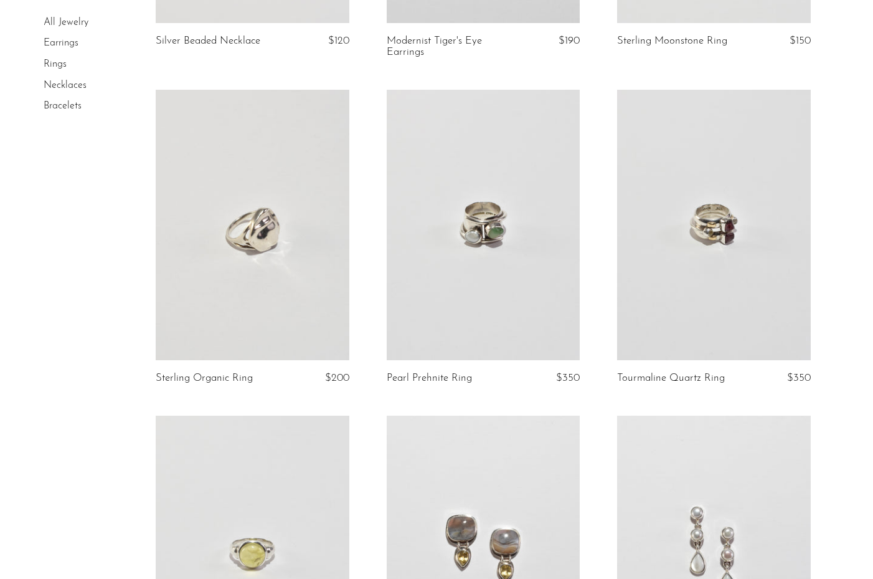
drag, startPoint x: 725, startPoint y: 275, endPoint x: 825, endPoint y: 199, distance: 125.7
click at [825, 189] on article "Tourmaline Quartz Ring $350" at bounding box center [714, 253] width 231 height 326
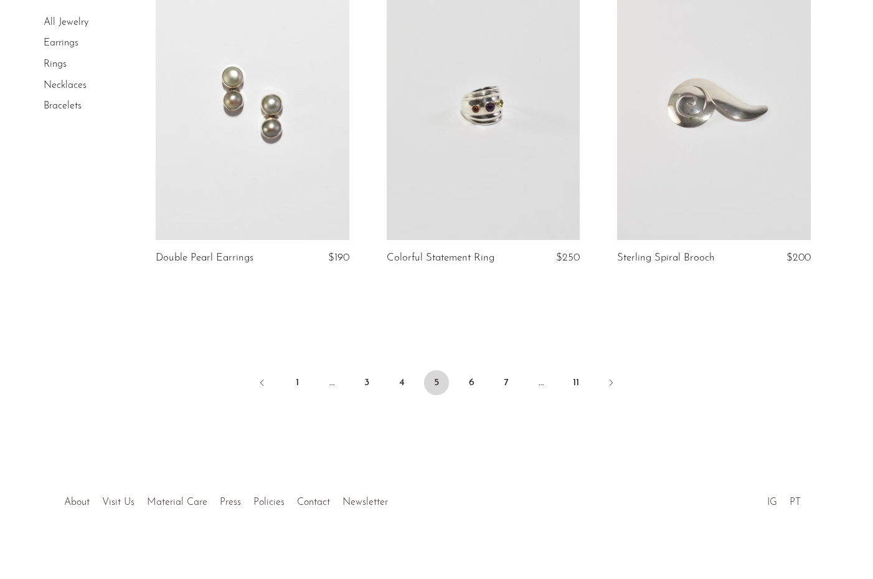
scroll to position [3795, 0]
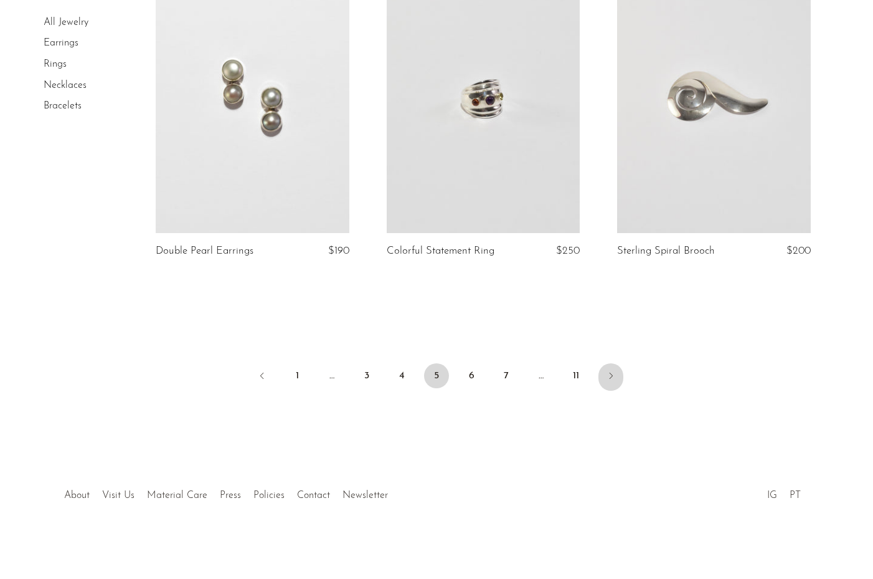
click at [609, 373] on icon "Next" at bounding box center [611, 376] width 10 height 10
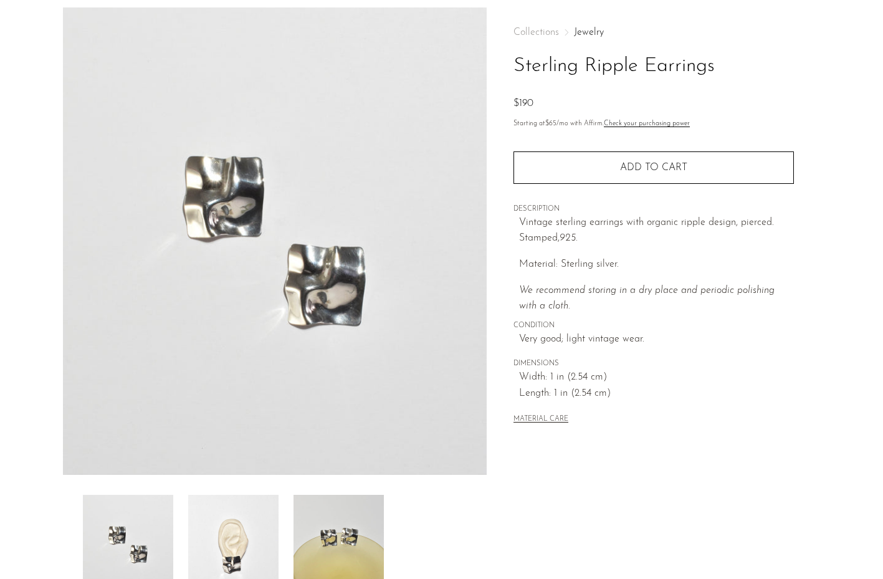
scroll to position [232, 0]
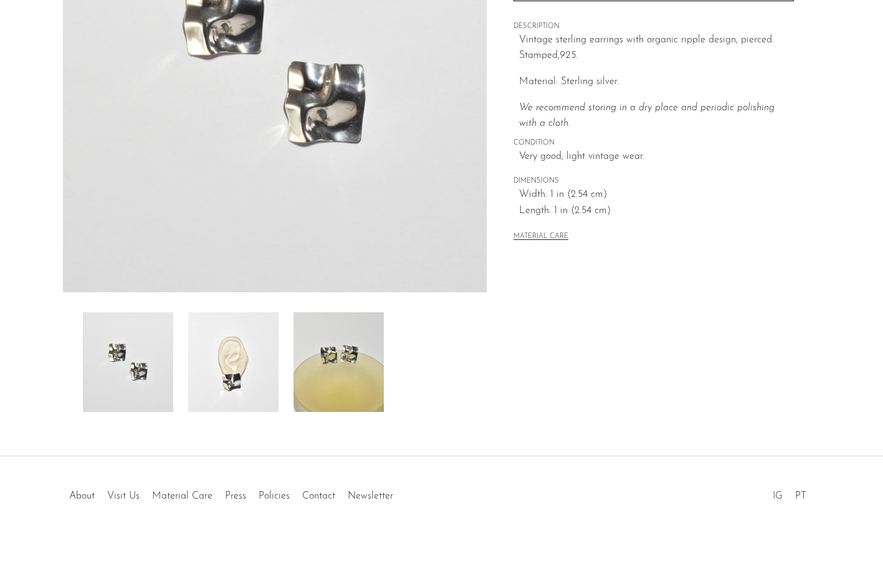
click at [254, 373] on img at bounding box center [233, 362] width 90 height 100
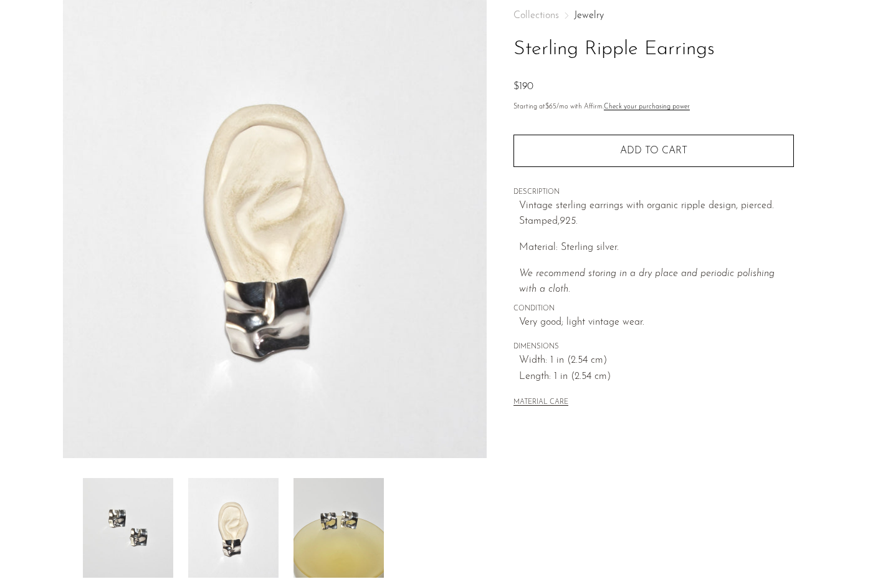
scroll to position [45, 0]
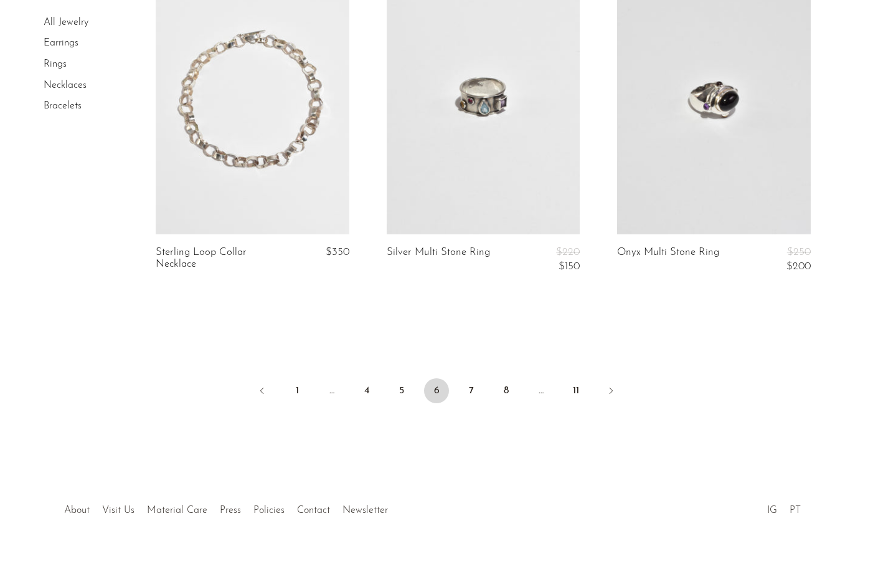
scroll to position [3842, 0]
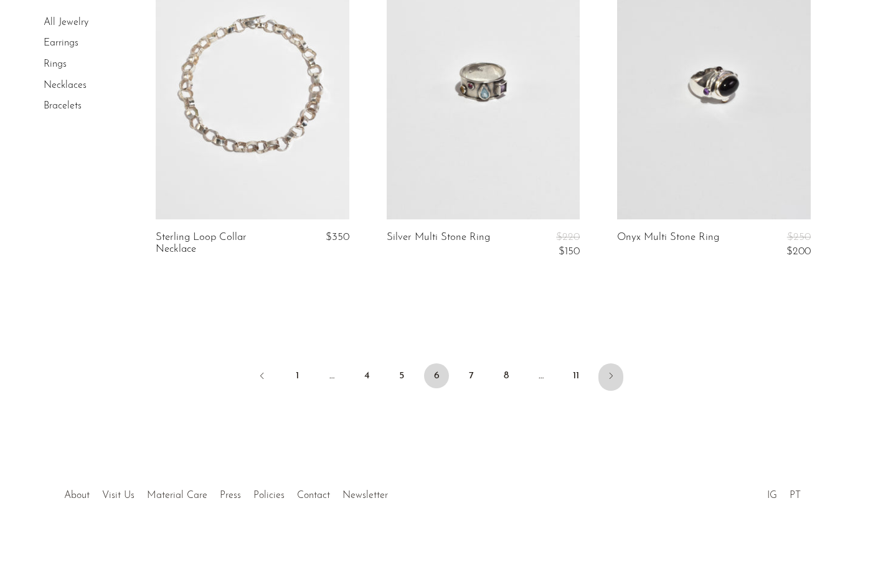
click at [615, 376] on icon "Next" at bounding box center [611, 376] width 10 height 10
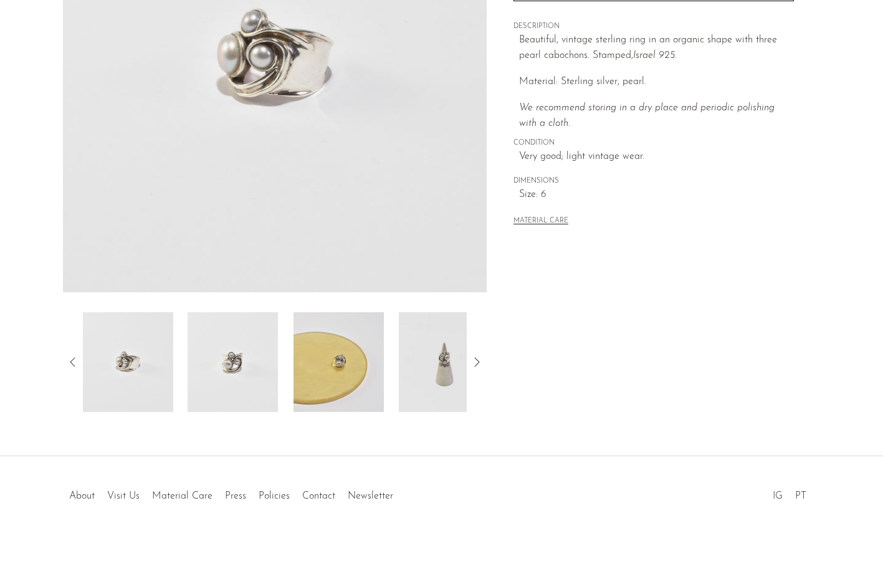
scroll to position [170, 0]
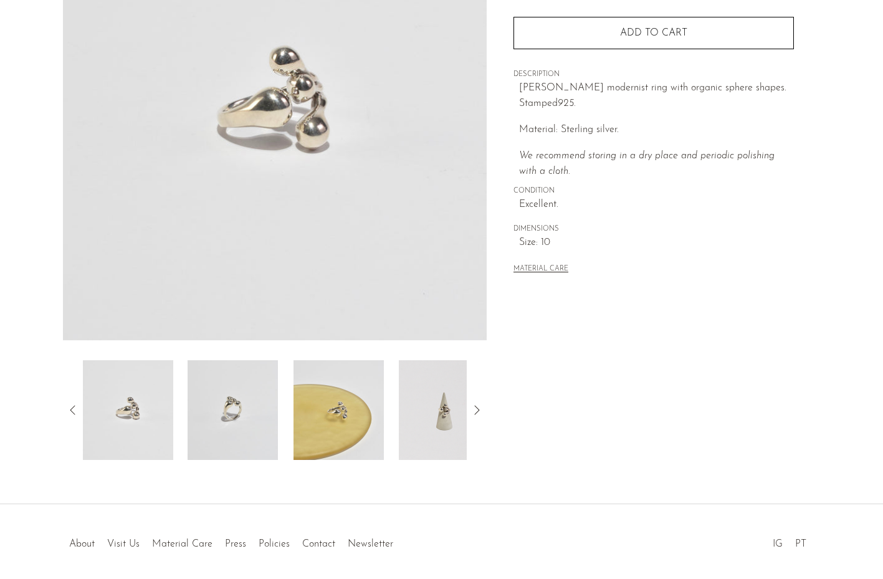
scroll to position [187, 0]
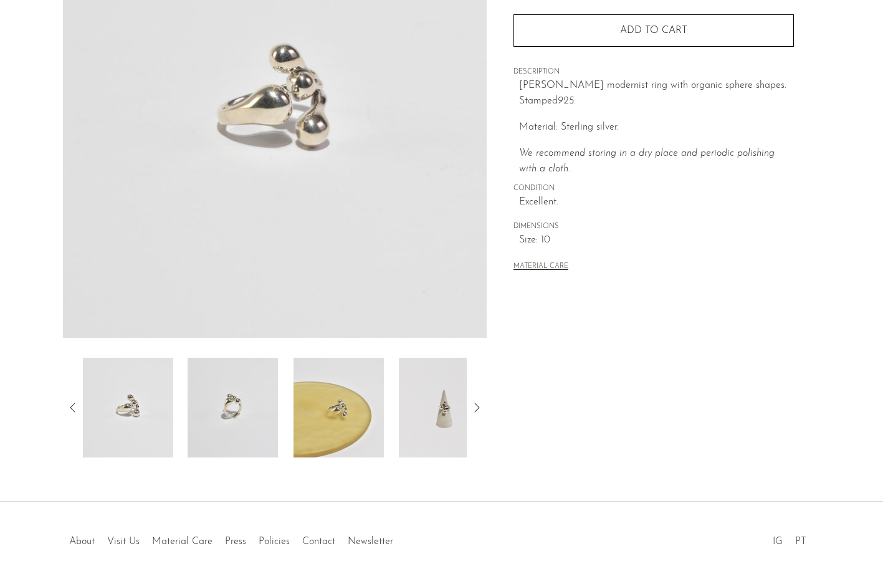
click at [421, 422] on img at bounding box center [444, 408] width 90 height 100
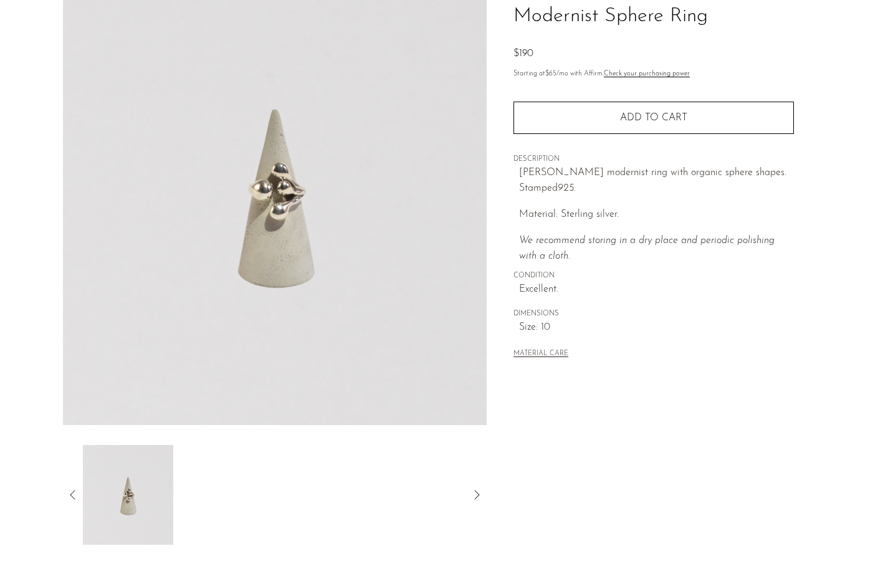
scroll to position [125, 0]
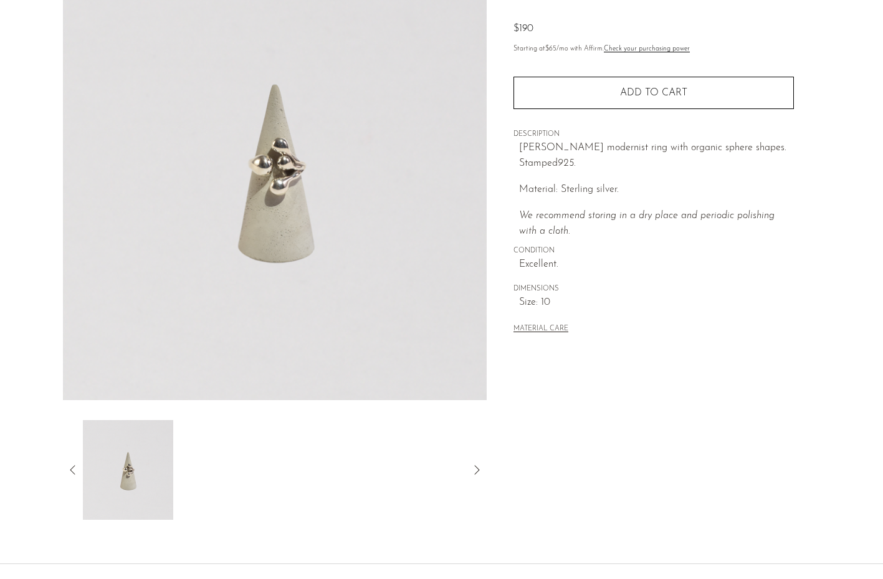
click at [69, 462] on icon at bounding box center [72, 469] width 15 height 15
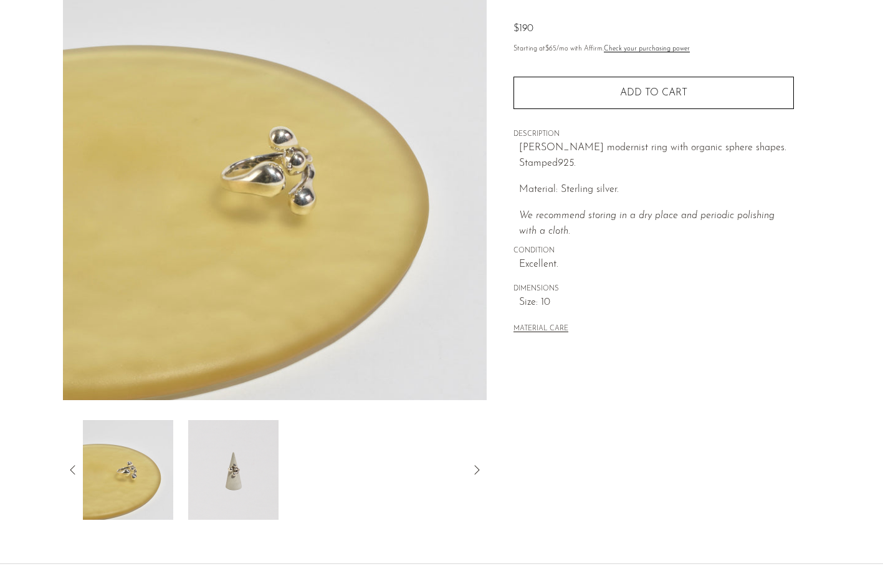
click at [145, 472] on img at bounding box center [127, 470] width 90 height 100
click at [76, 465] on icon at bounding box center [72, 469] width 15 height 15
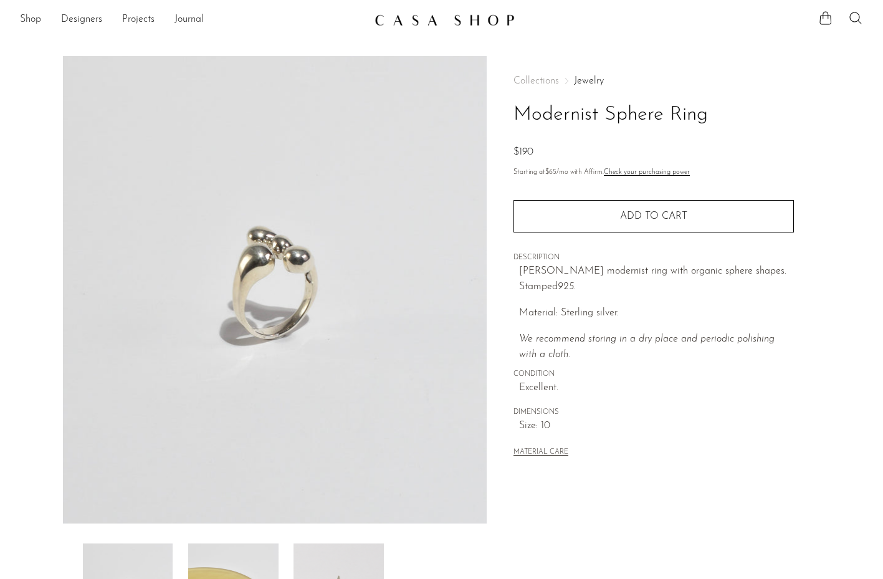
scroll to position [0, 0]
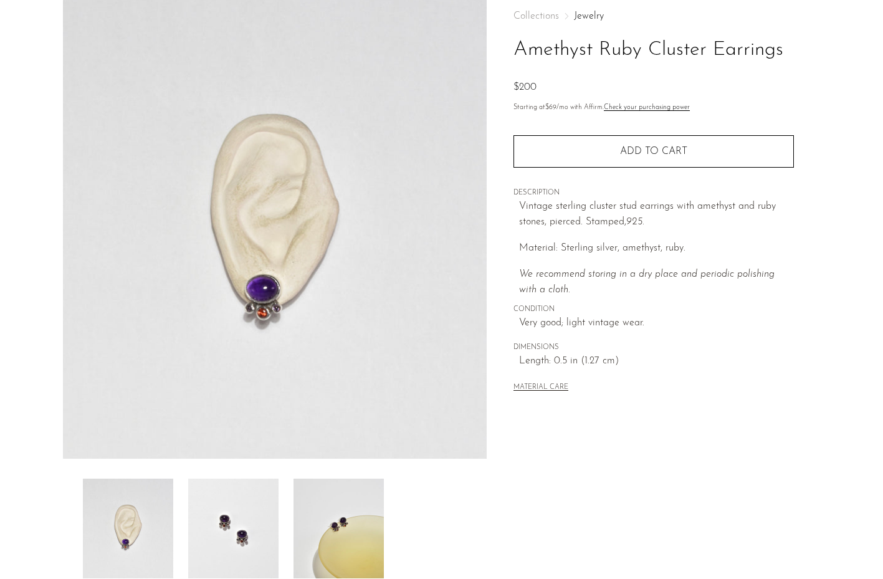
scroll to position [45, 0]
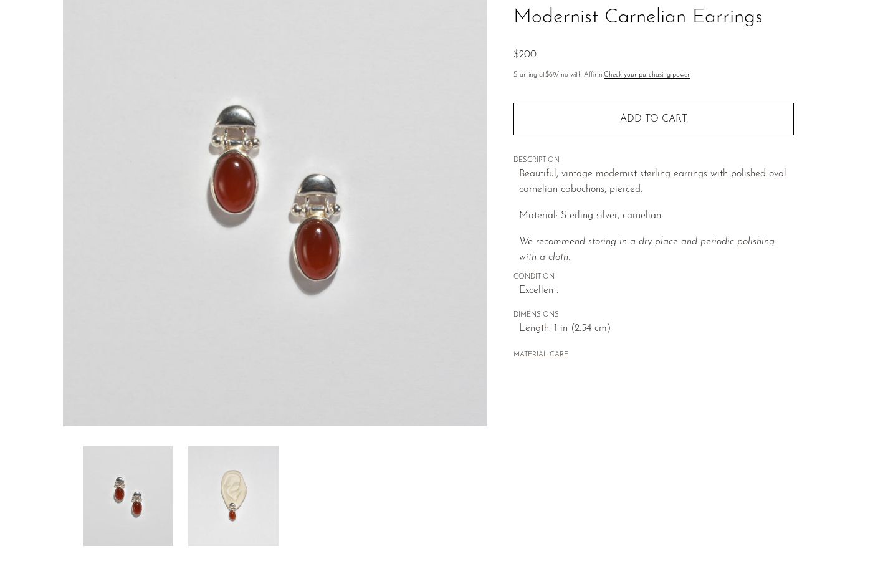
scroll to position [232, 0]
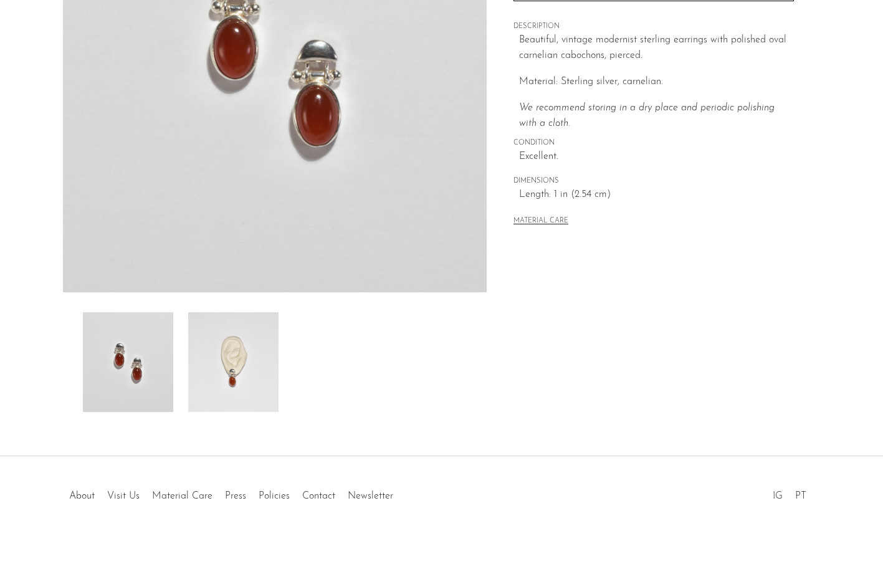
click at [209, 352] on img at bounding box center [233, 362] width 90 height 100
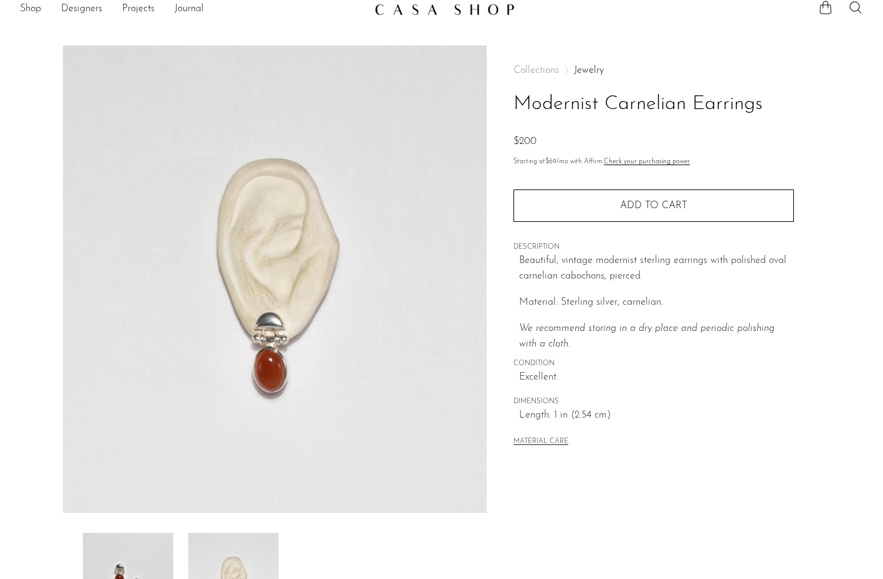
scroll to position [0, 0]
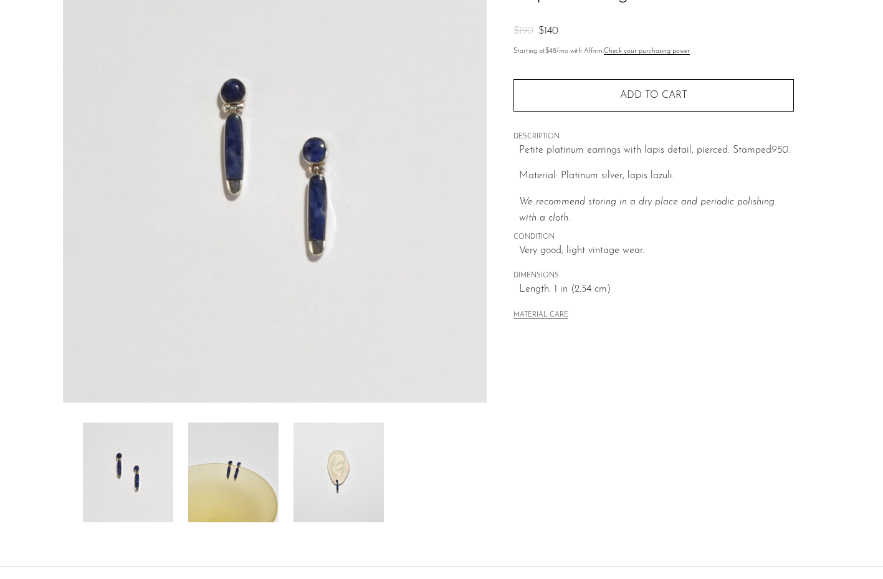
scroll to position [125, 0]
click at [350, 467] on img at bounding box center [338, 470] width 90 height 100
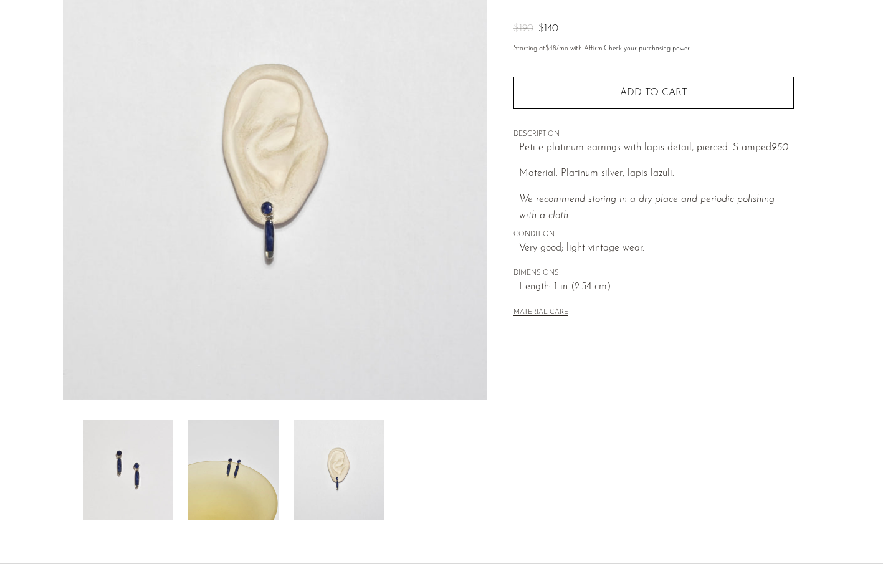
click at [275, 220] on img at bounding box center [275, 166] width 424 height 467
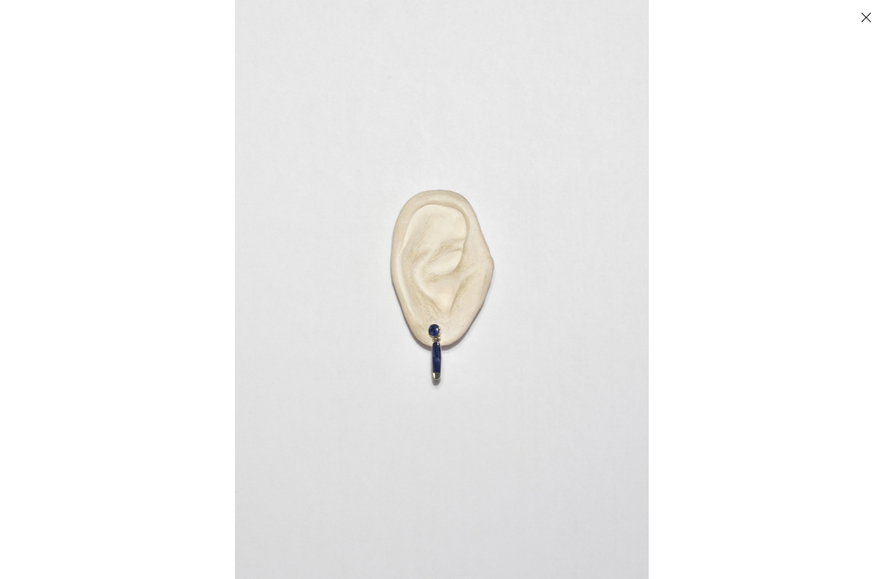
click at [831, 265] on div at bounding box center [676, 289] width 883 height 579
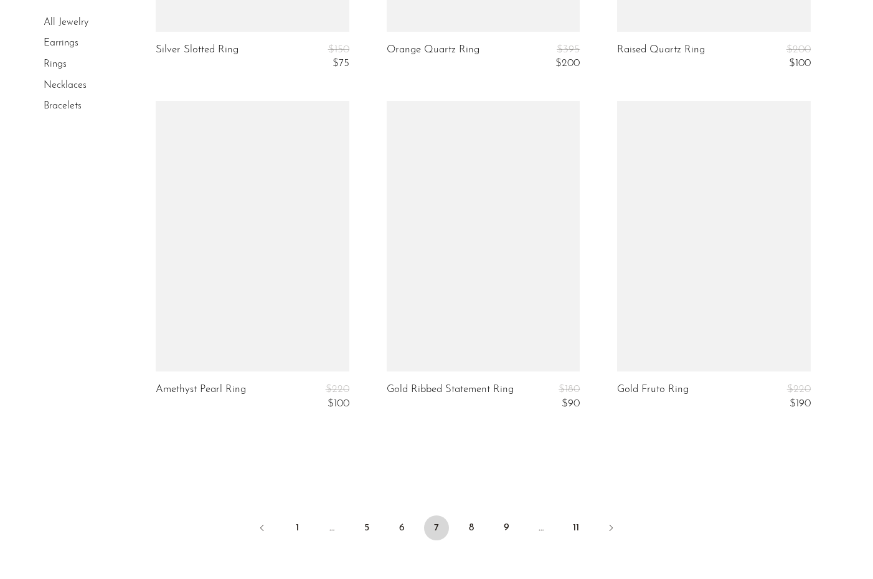
scroll to position [3863, 0]
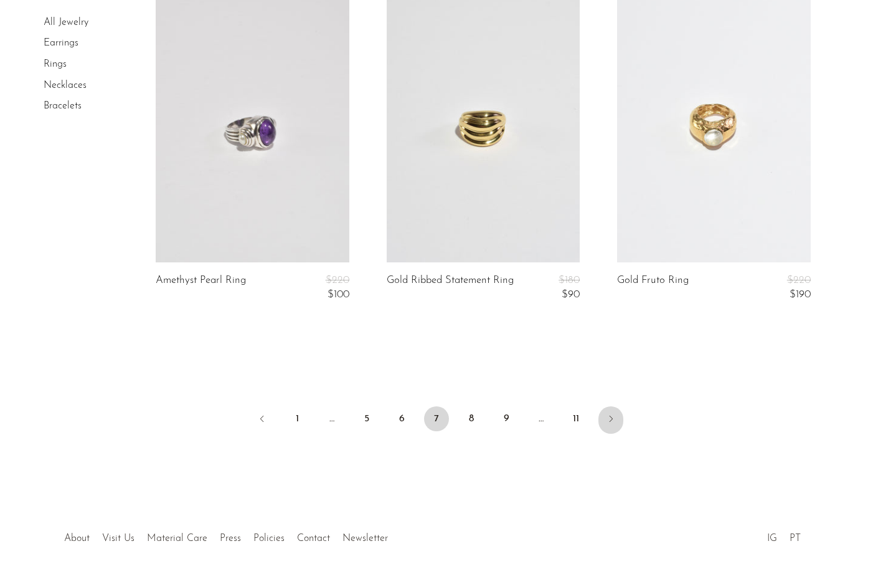
click at [617, 422] on link "Next" at bounding box center [611, 419] width 25 height 27
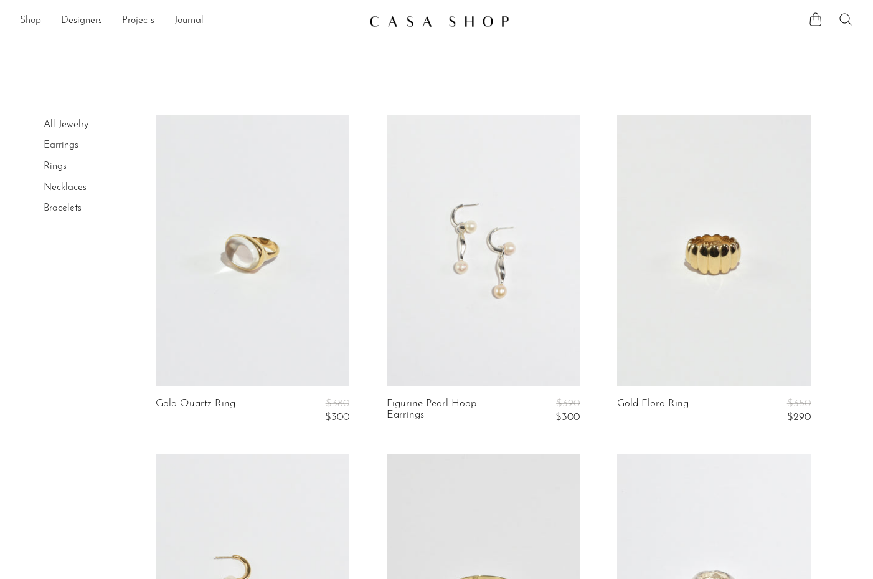
click at [23, 23] on link "Shop" at bounding box center [30, 21] width 21 height 16
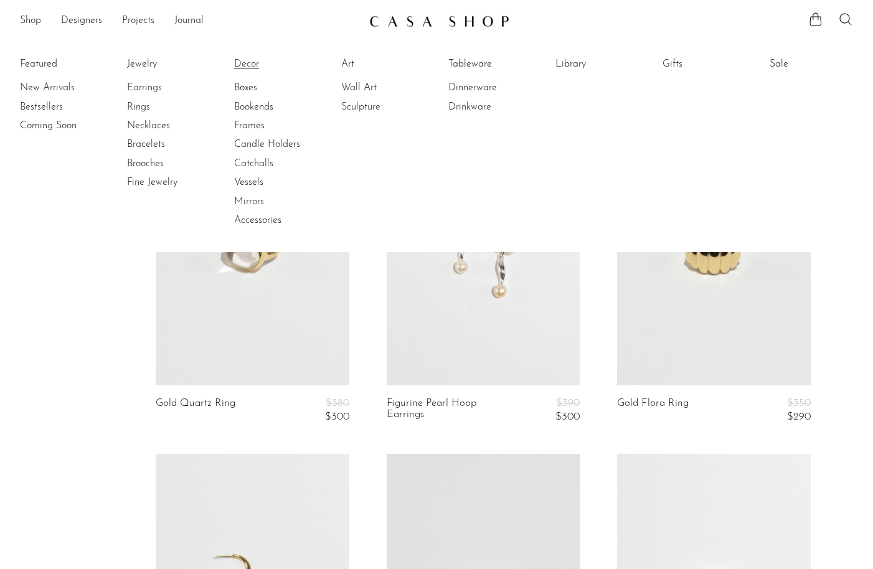
click at [253, 65] on link "Decor" at bounding box center [280, 64] width 93 height 14
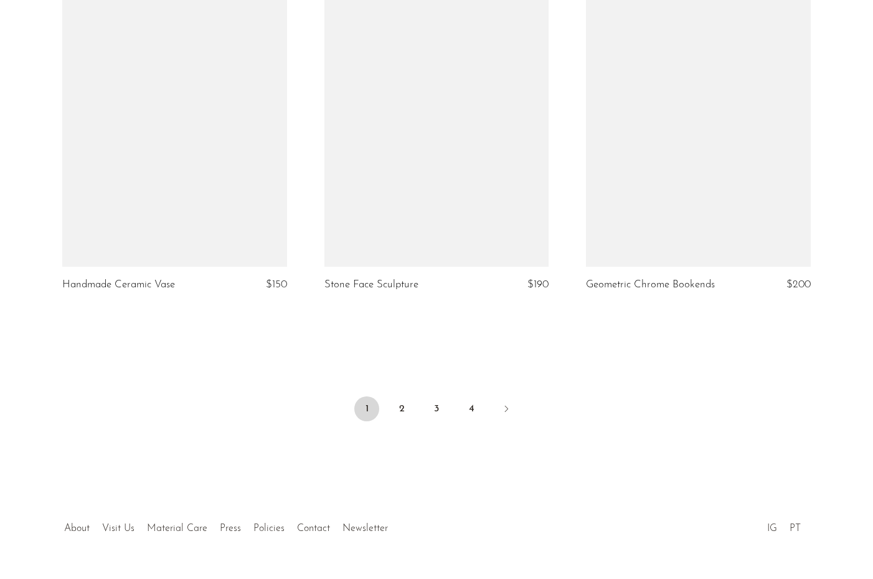
scroll to position [4296, 0]
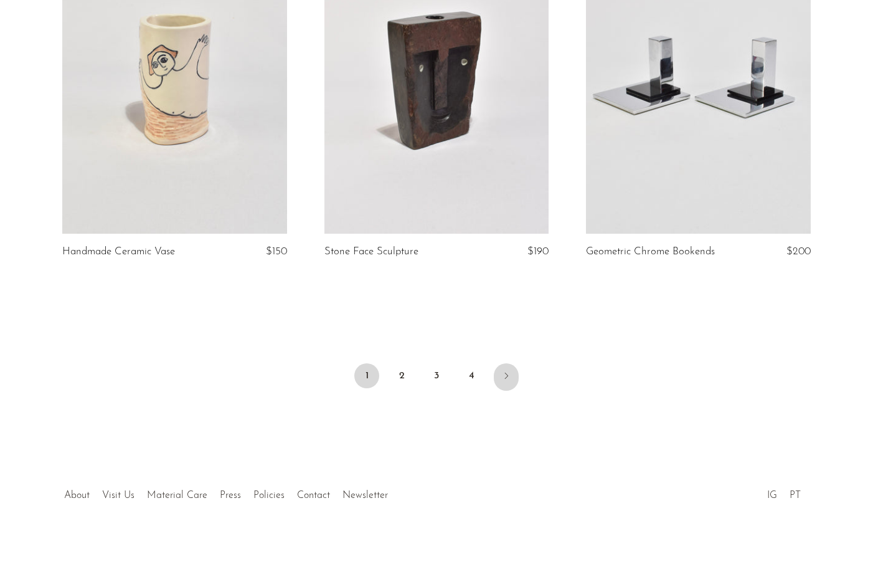
click at [512, 375] on link "Next" at bounding box center [506, 376] width 25 height 27
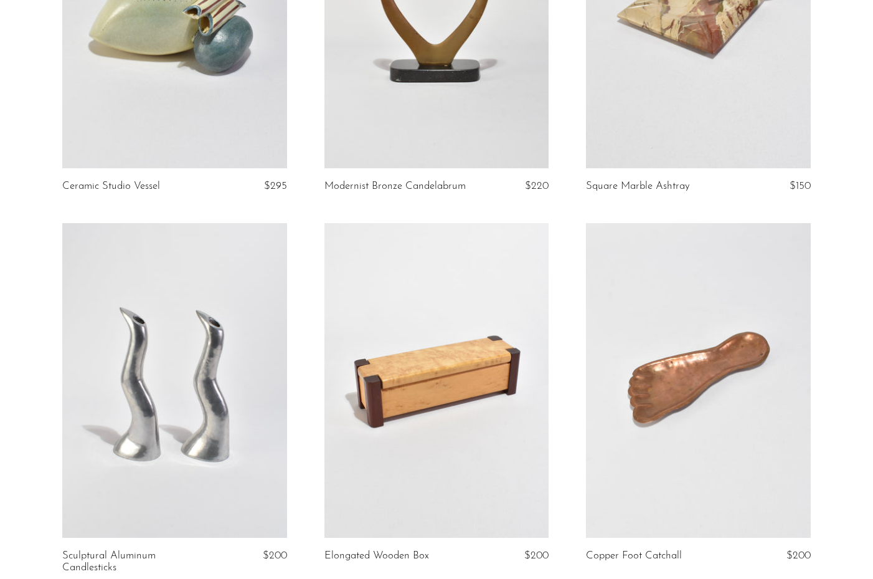
scroll to position [4174, 0]
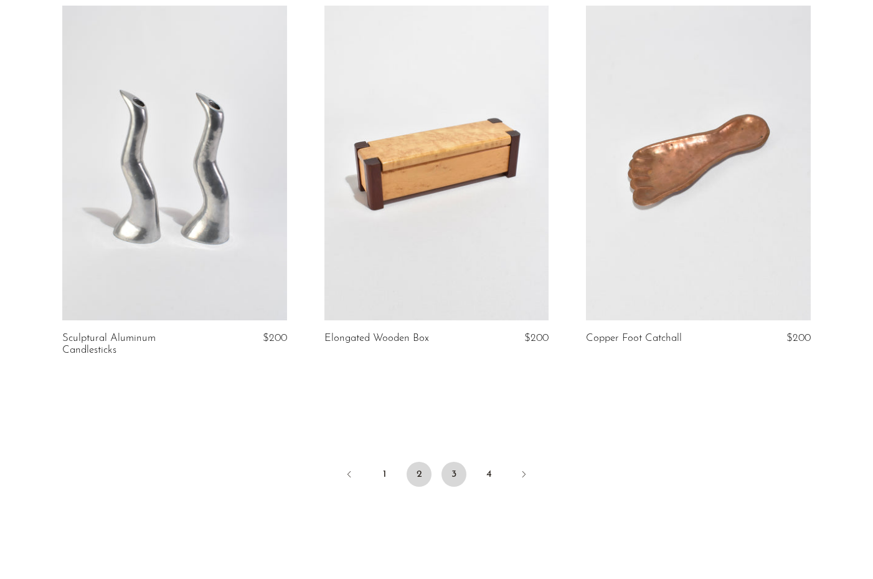
click at [459, 475] on link "3" at bounding box center [454, 474] width 25 height 25
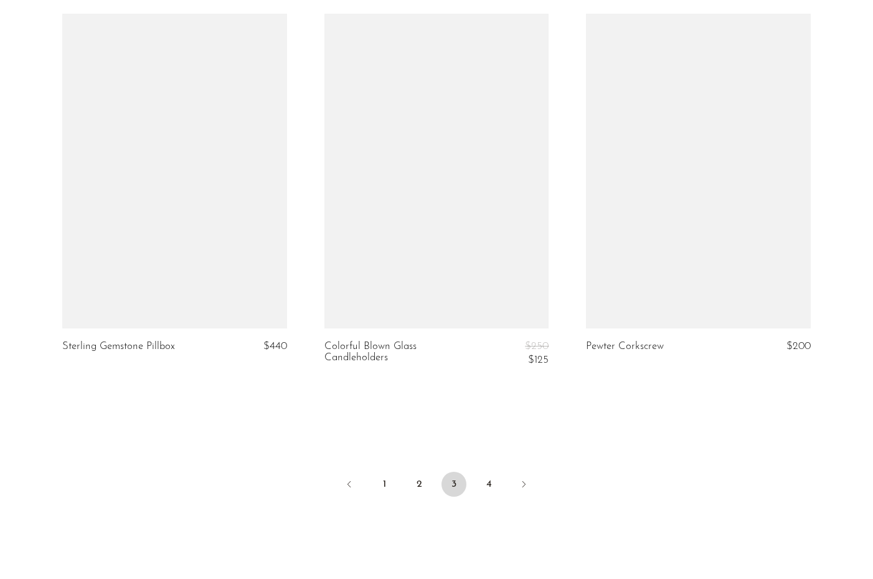
scroll to position [4237, 0]
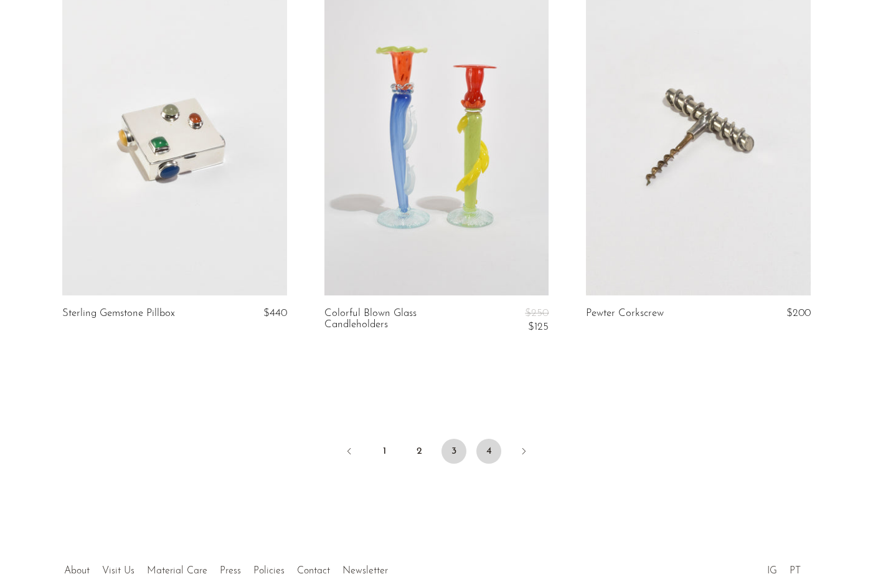
click at [492, 455] on link "4" at bounding box center [489, 451] width 25 height 25
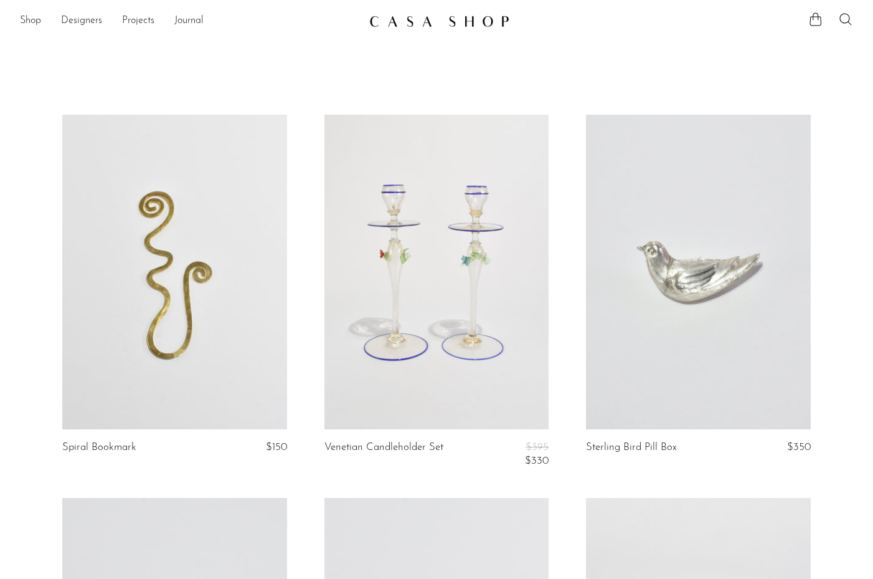
click at [28, 16] on link "Shop" at bounding box center [30, 21] width 21 height 16
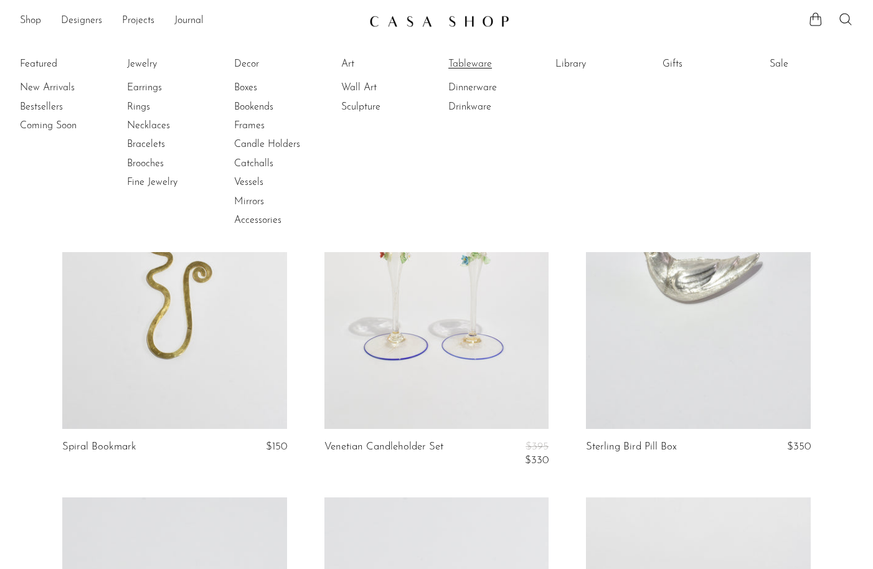
click at [478, 62] on link "Tableware" at bounding box center [495, 64] width 93 height 14
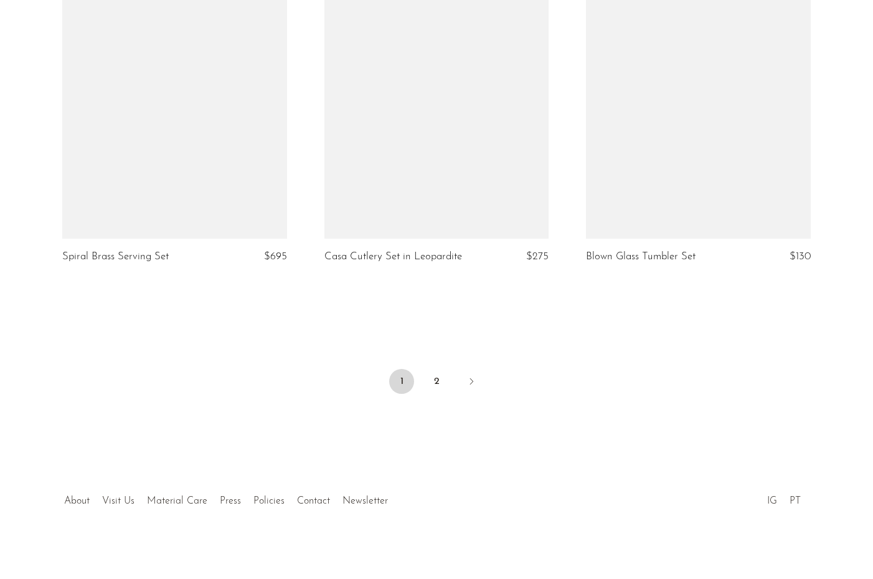
scroll to position [4321, 0]
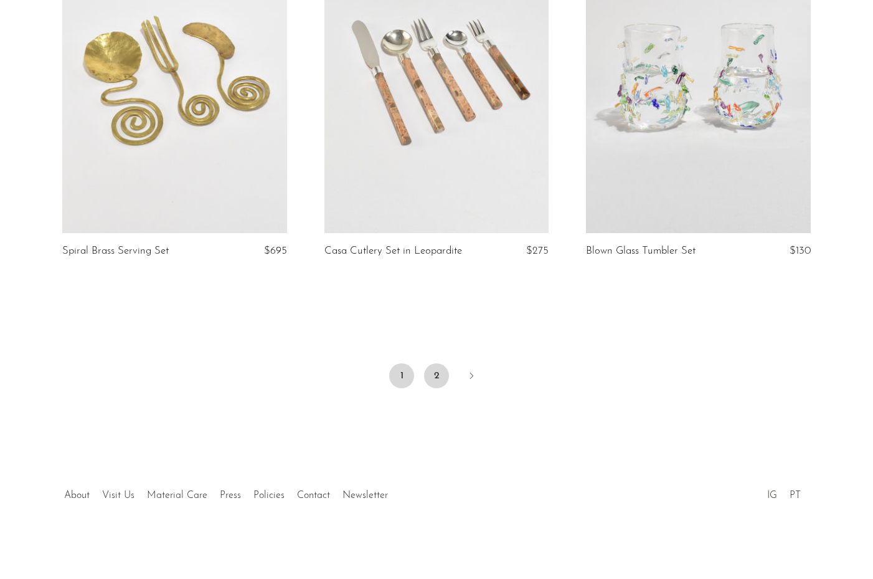
click at [435, 376] on link "2" at bounding box center [436, 375] width 25 height 25
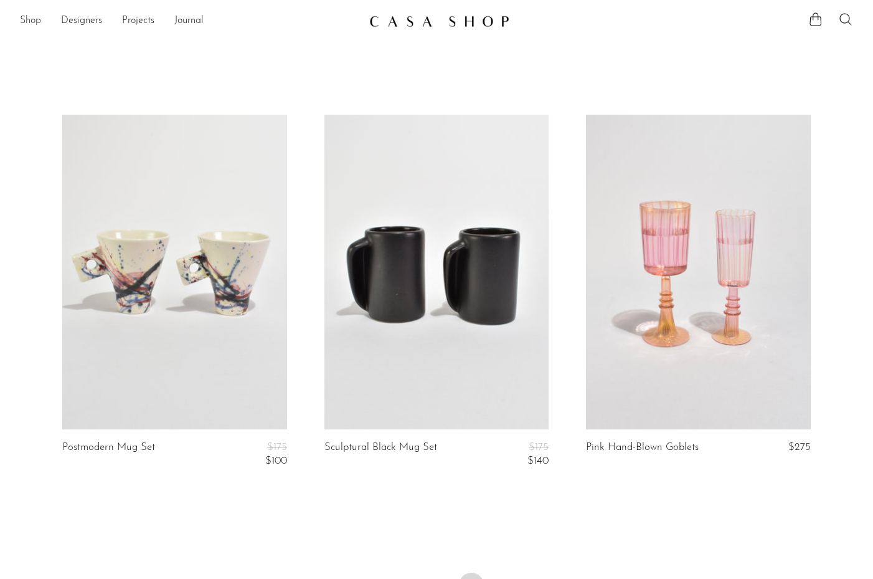
click at [39, 23] on link "Shop" at bounding box center [30, 21] width 21 height 16
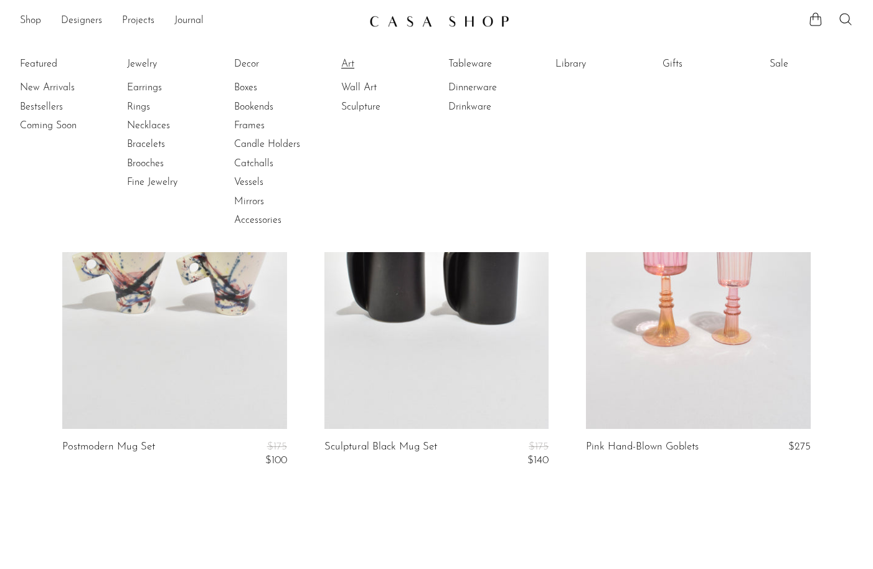
click at [345, 59] on link "Art" at bounding box center [387, 64] width 93 height 14
